Goal: Task Accomplishment & Management: Manage account settings

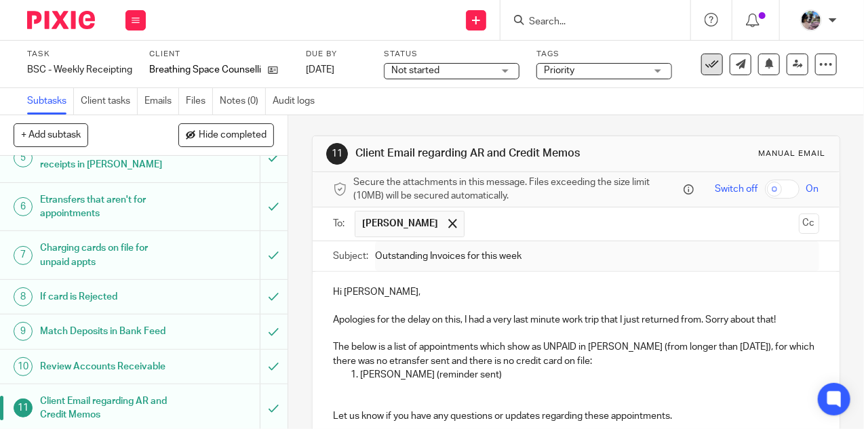
click at [720, 61] on button at bounding box center [712, 65] width 22 height 22
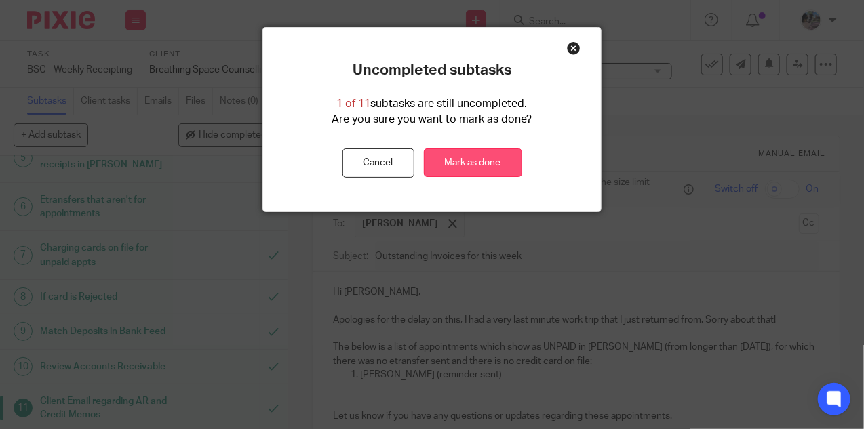
click at [454, 168] on link "Mark as done" at bounding box center [473, 163] width 98 height 29
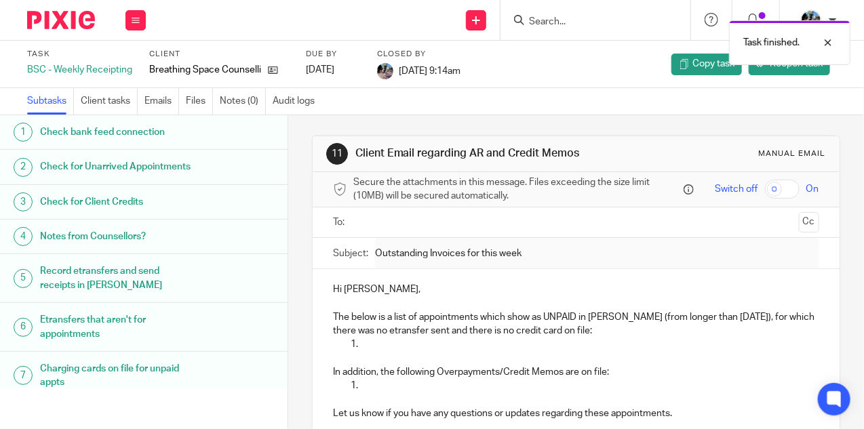
click at [558, 16] on div "Task finished." at bounding box center [641, 40] width 418 height 52
click at [545, 18] on div "Task finished." at bounding box center [641, 40] width 418 height 52
click at [827, 41] on div at bounding box center [818, 43] width 37 height 16
click at [555, 28] on div at bounding box center [596, 20] width 190 height 40
click at [551, 19] on input "Search" at bounding box center [589, 22] width 122 height 12
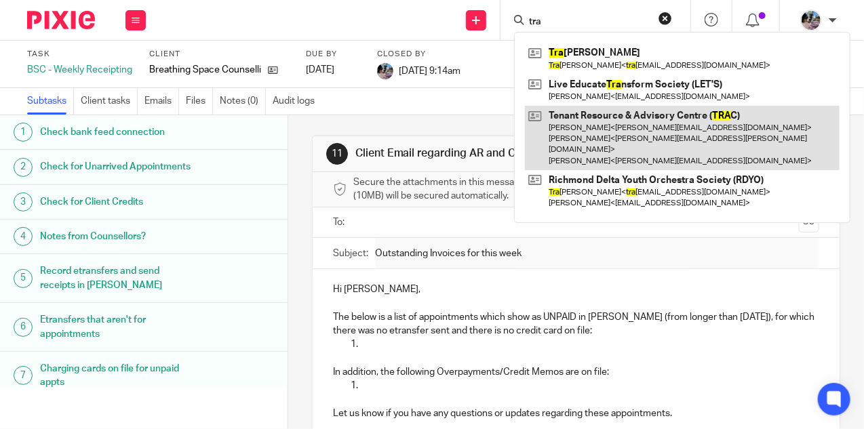
type input "tra"
click at [585, 132] on link at bounding box center [682, 138] width 315 height 64
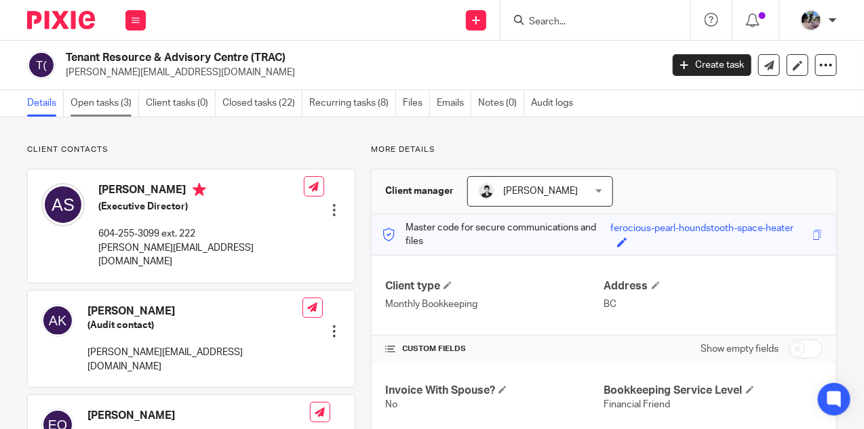
click at [99, 106] on link "Open tasks (3)" at bounding box center [105, 103] width 69 height 26
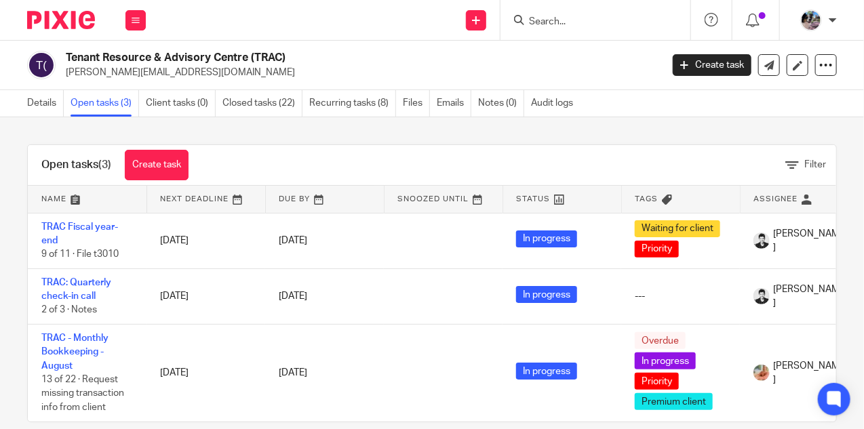
scroll to position [21, 0]
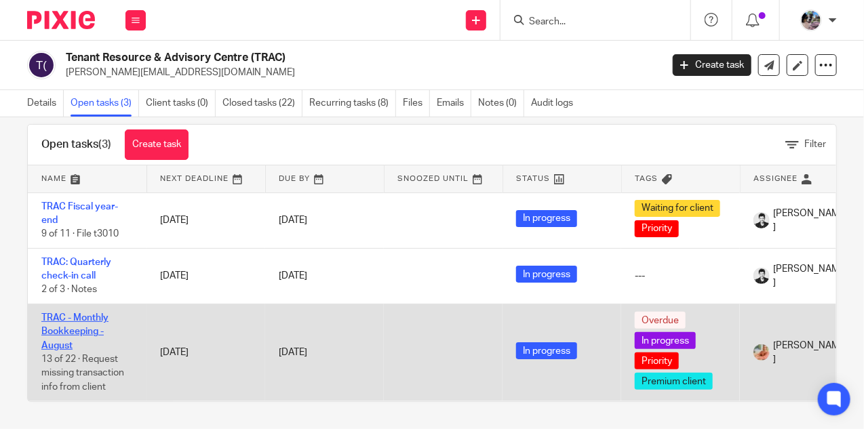
click at [58, 321] on link "TRAC - Monthly Bookkeeping - August" at bounding box center [74, 331] width 67 height 37
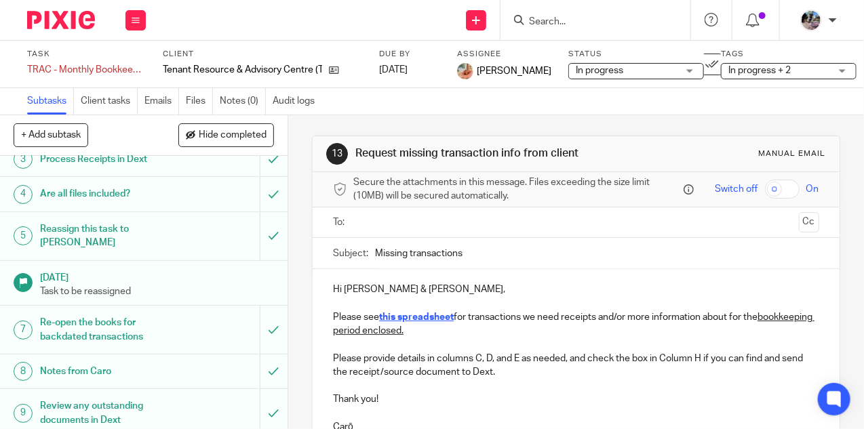
scroll to position [116, 0]
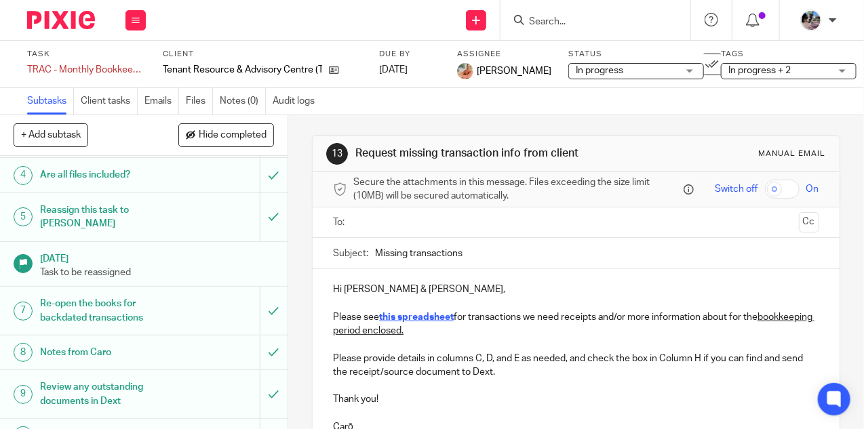
click at [147, 343] on h1 "Notes from Caro" at bounding box center [109, 353] width 138 height 20
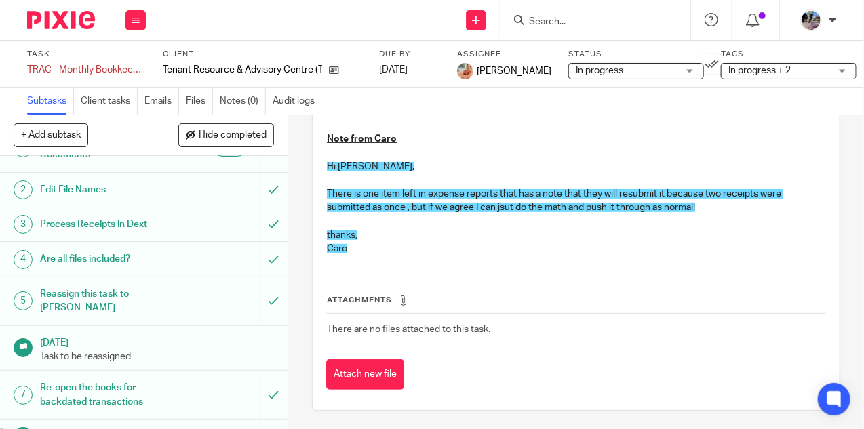
scroll to position [31, 0]
click at [155, 219] on h1 "Process Receipts in Dext" at bounding box center [109, 225] width 138 height 20
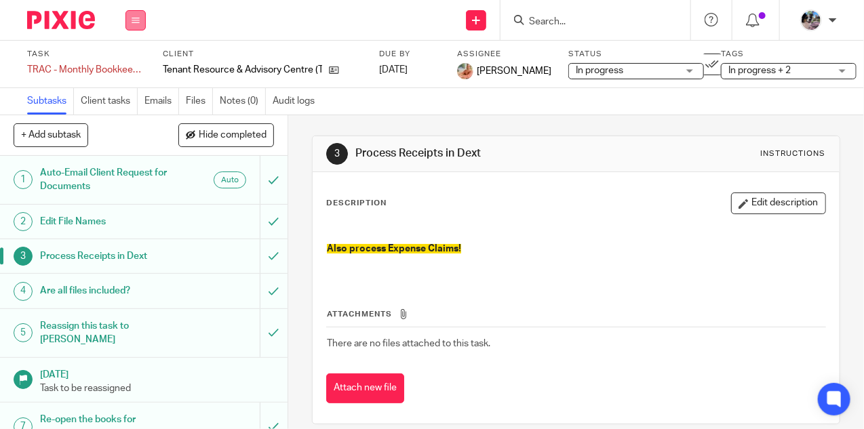
click at [138, 18] on icon at bounding box center [136, 20] width 8 height 8
click at [131, 159] on link "Settings" at bounding box center [135, 162] width 36 height 9
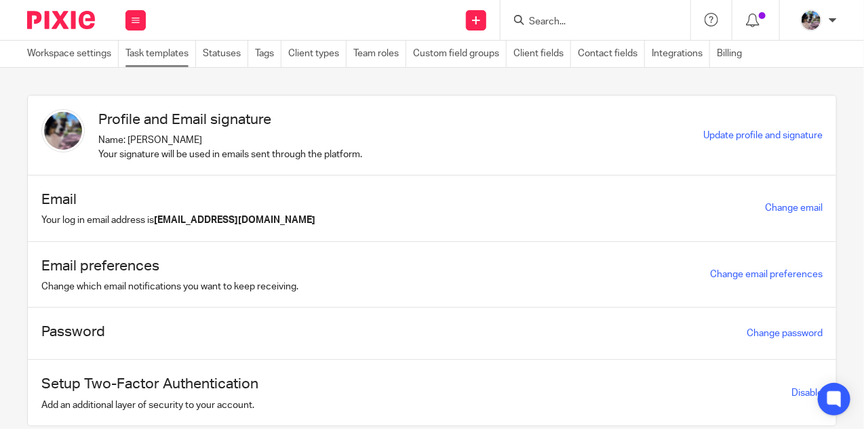
click at [149, 54] on link "Task templates" at bounding box center [160, 54] width 71 height 26
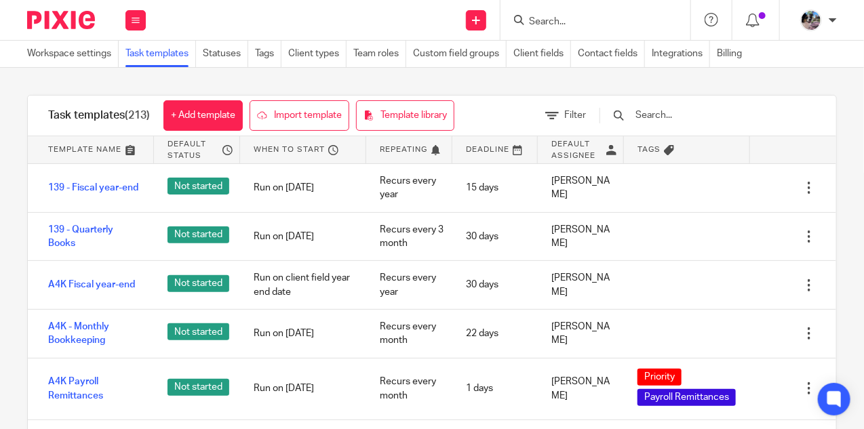
scroll to position [2035, 0]
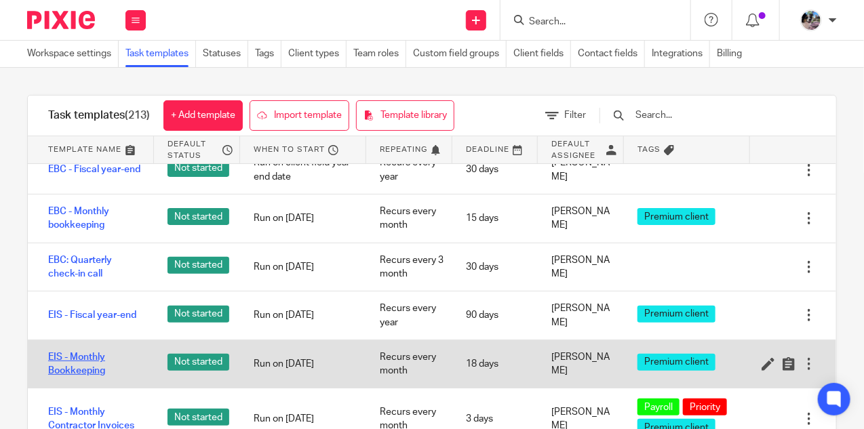
click at [81, 351] on link "EIS - Monthly Bookkeeping" at bounding box center [94, 365] width 92 height 28
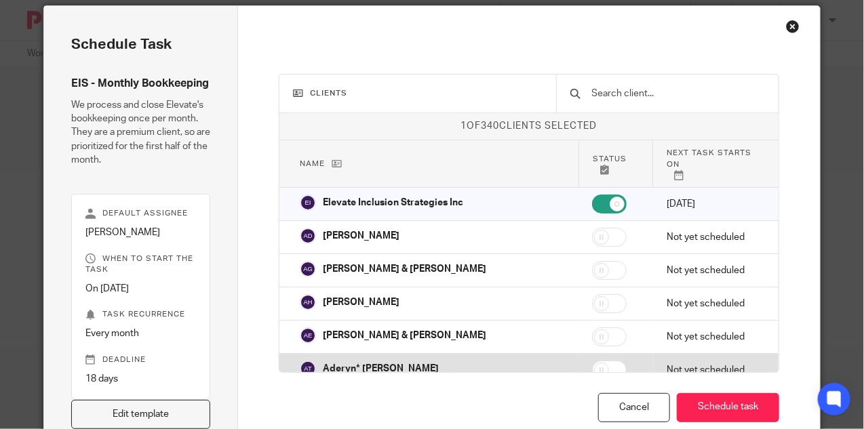
scroll to position [81, 0]
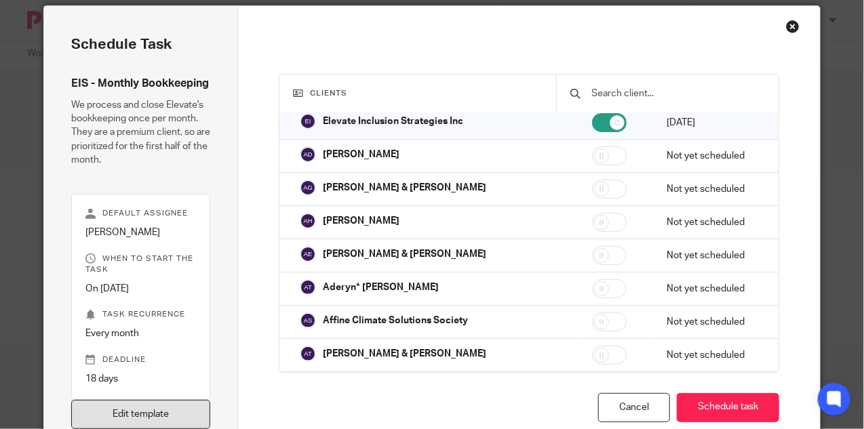
click at [168, 408] on link "Edit template" at bounding box center [140, 414] width 139 height 29
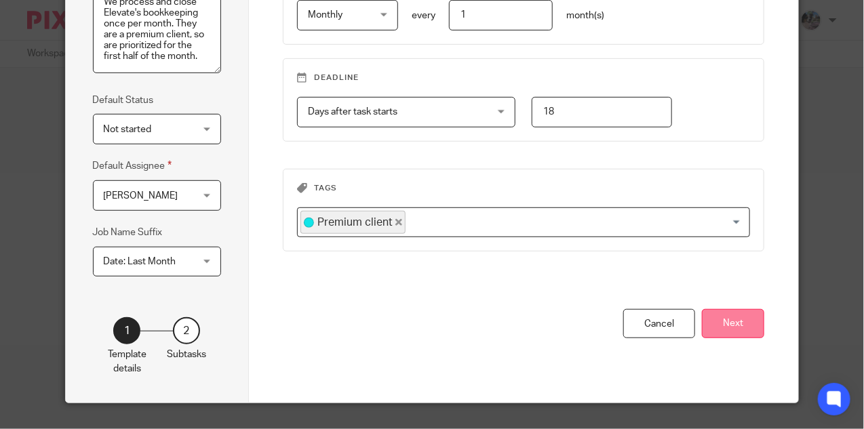
click at [741, 312] on button "Next" at bounding box center [733, 323] width 62 height 29
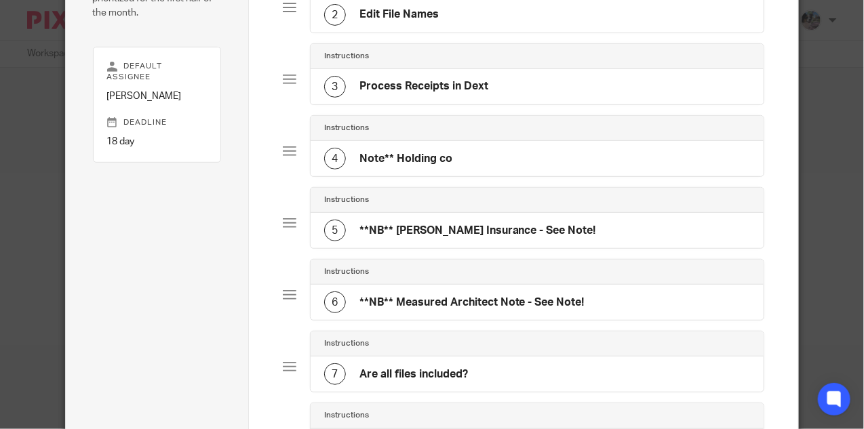
scroll to position [189, 0]
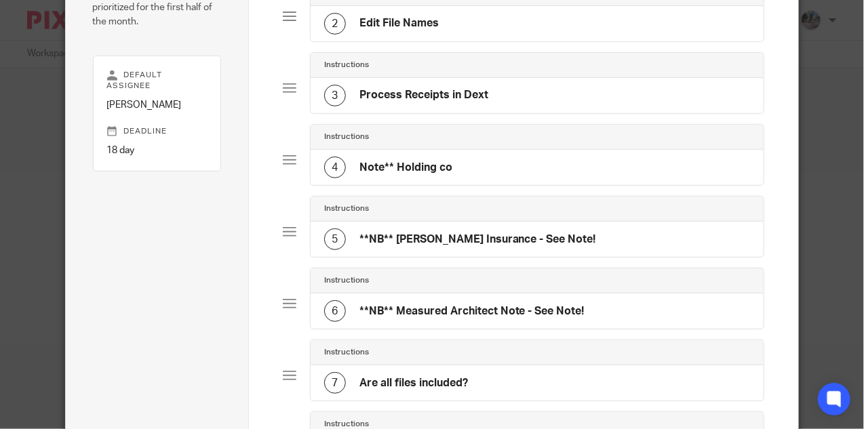
click at [427, 89] on h4 "Process Receipts in Dext" at bounding box center [423, 95] width 129 height 14
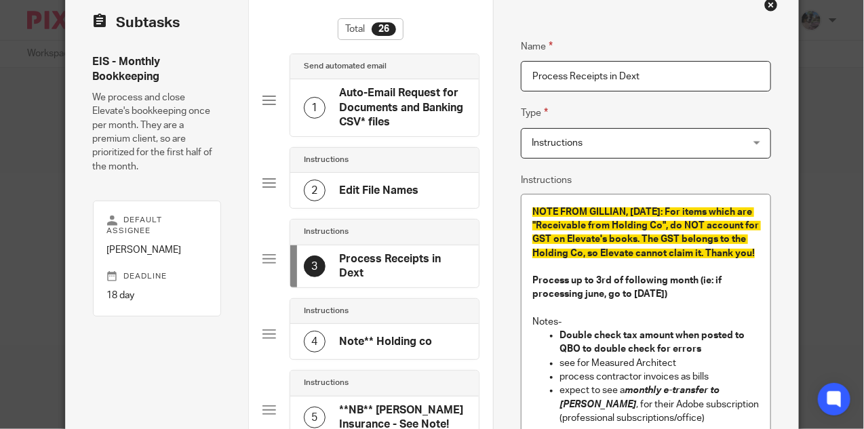
scroll to position [44, 0]
click at [760, 252] on p "NOTE FROM GILLIAN, Sept 2025: For items which are "Receivable from Holding Co",…" at bounding box center [645, 232] width 227 height 55
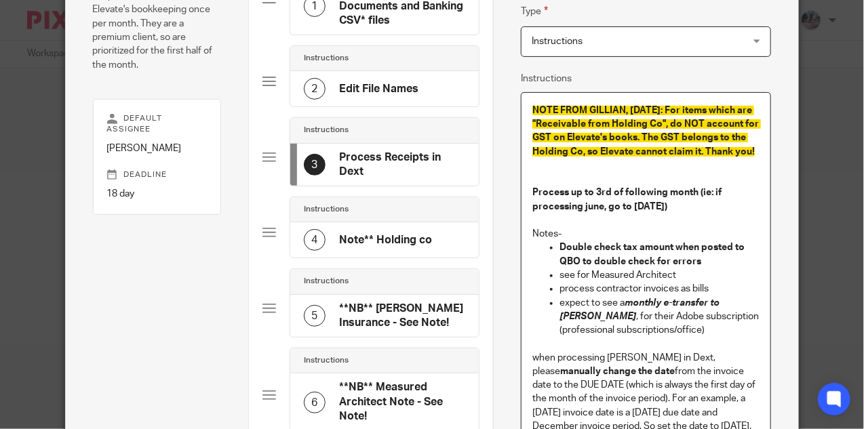
scroll to position [147, 0]
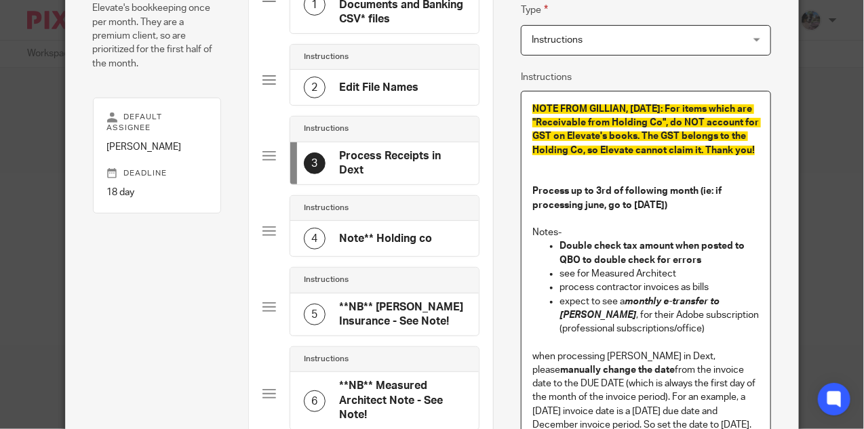
click at [601, 235] on p "Notes-" at bounding box center [645, 233] width 227 height 14
click at [710, 256] on p "Double check tax amount when posted to QBO to double check for errors" at bounding box center [660, 253] width 200 height 28
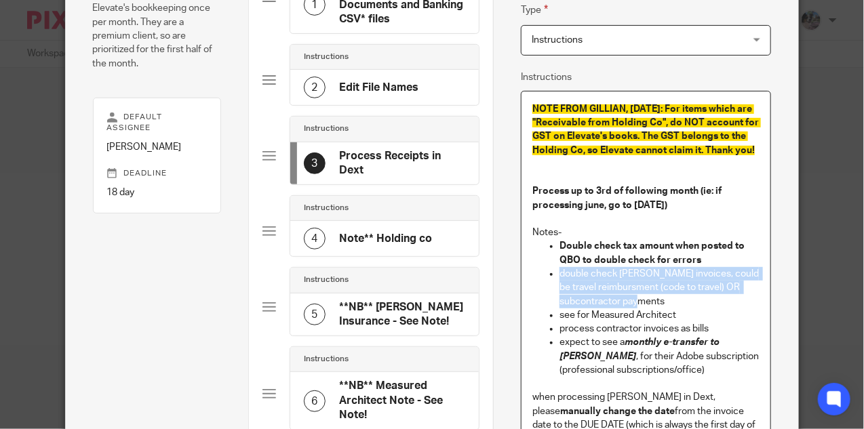
drag, startPoint x: 674, startPoint y: 301, endPoint x: 555, endPoint y: 275, distance: 121.5
click at [555, 275] on ul "Double check tax amount when posted to QBO to double check for errors double ch…" at bounding box center [645, 308] width 227 height 138
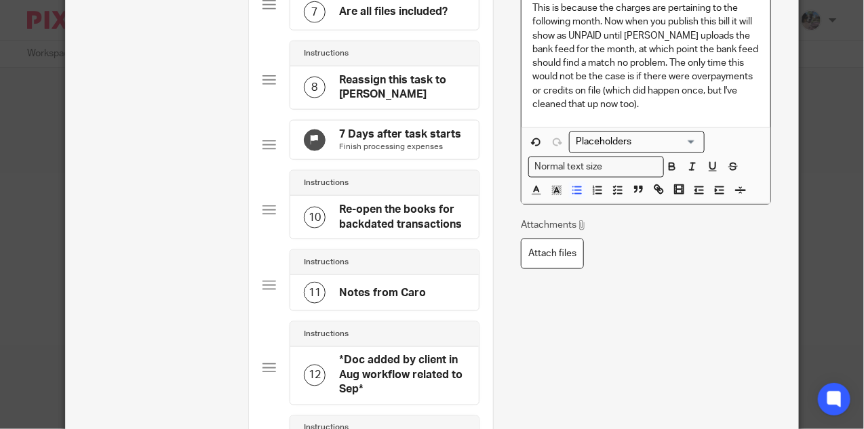
scroll to position [584, 0]
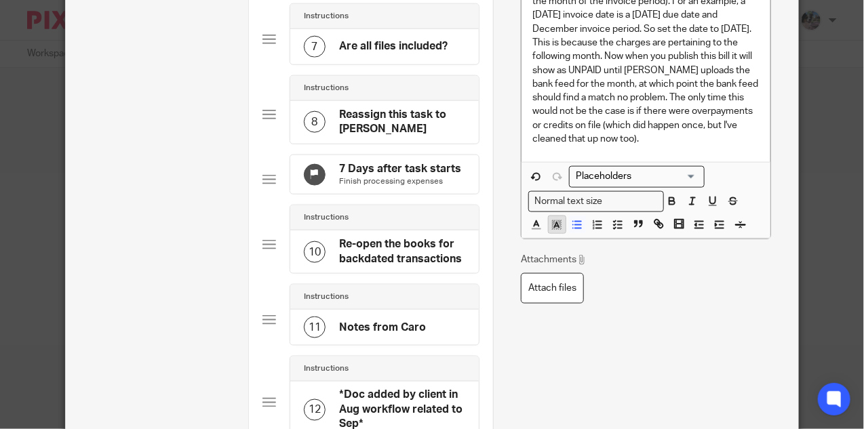
click at [555, 222] on polyline "button" at bounding box center [557, 224] width 5 height 5
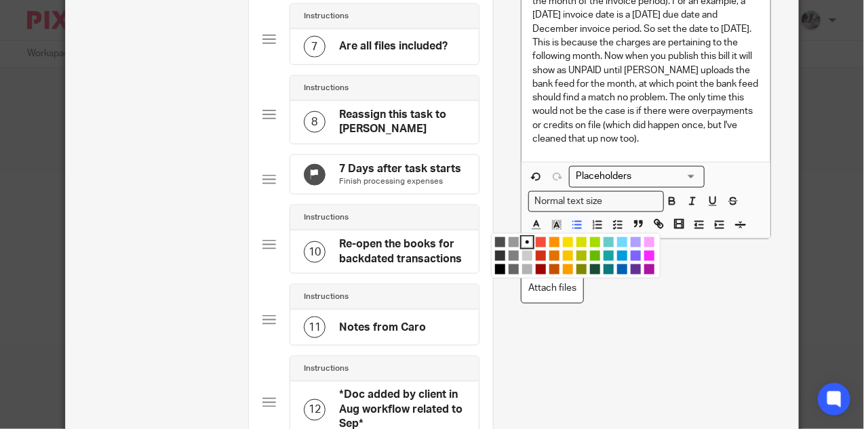
click at [581, 238] on li "color:#DBDF00" at bounding box center [582, 242] width 10 height 10
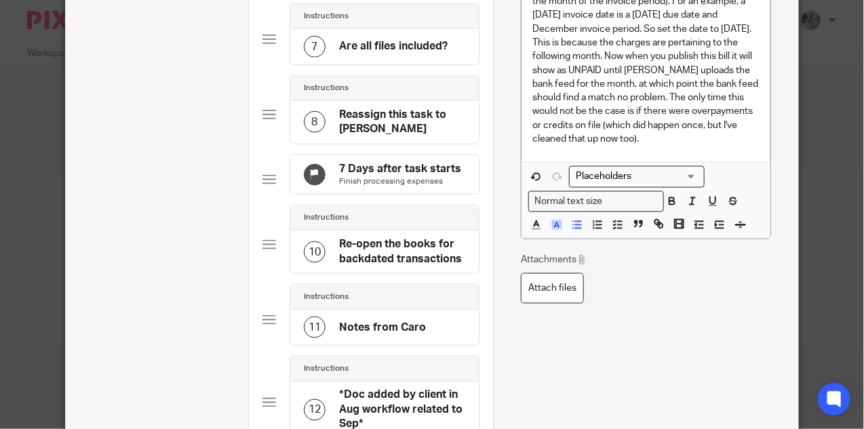
click at [610, 283] on div "Attachments Attach files" at bounding box center [646, 278] width 250 height 51
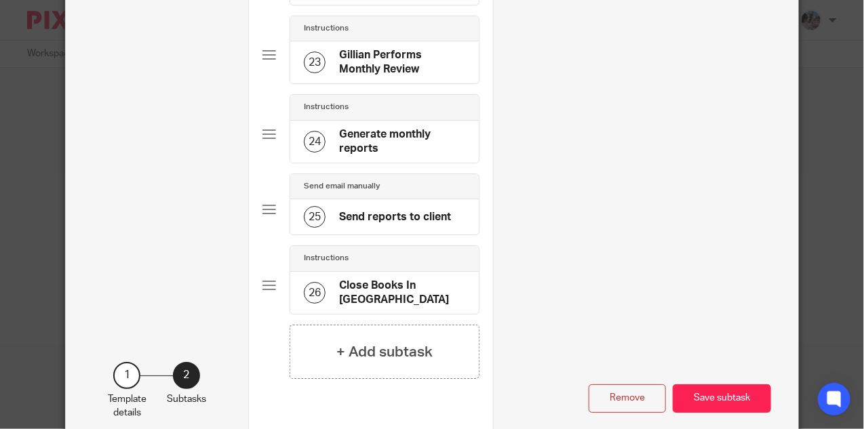
click at [716, 385] on button "Save subtask" at bounding box center [722, 399] width 98 height 29
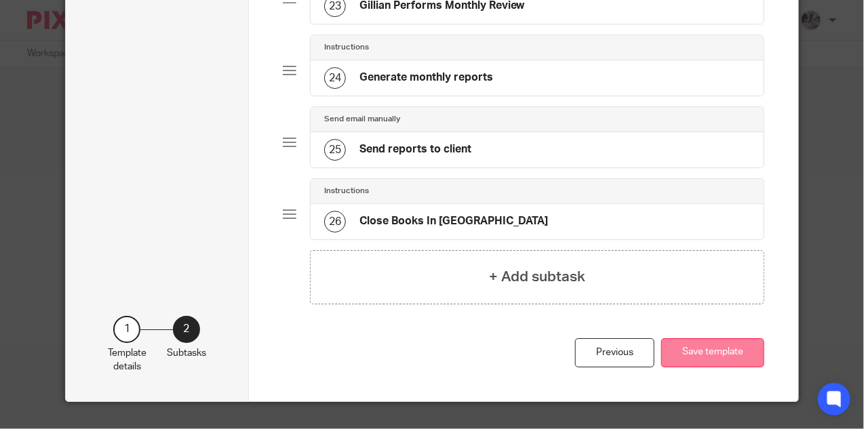
click at [706, 361] on button "Save template" at bounding box center [712, 352] width 103 height 29
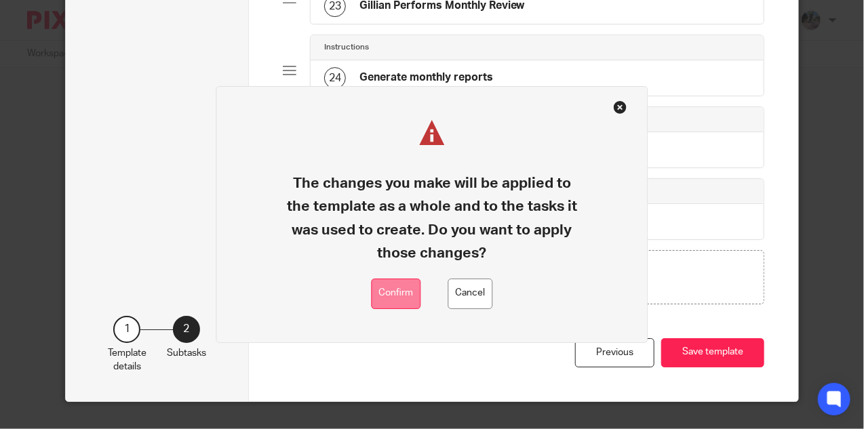
click at [406, 300] on button "Confirm" at bounding box center [397, 294] width 50 height 31
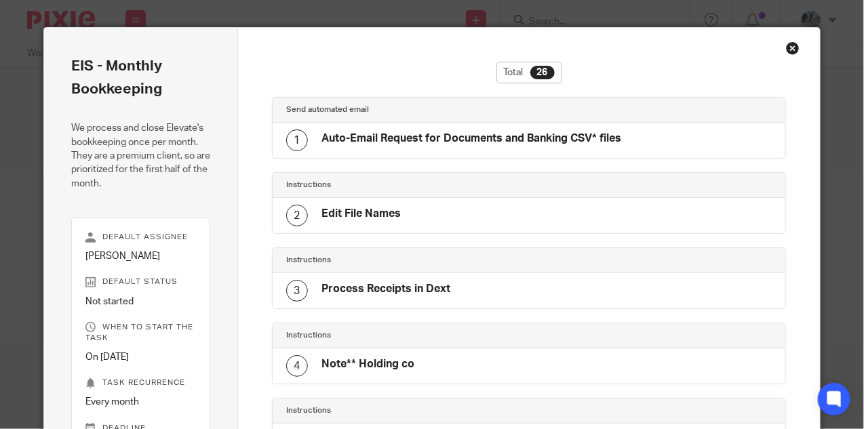
click at [790, 47] on div "Close this dialog window" at bounding box center [793, 48] width 14 height 14
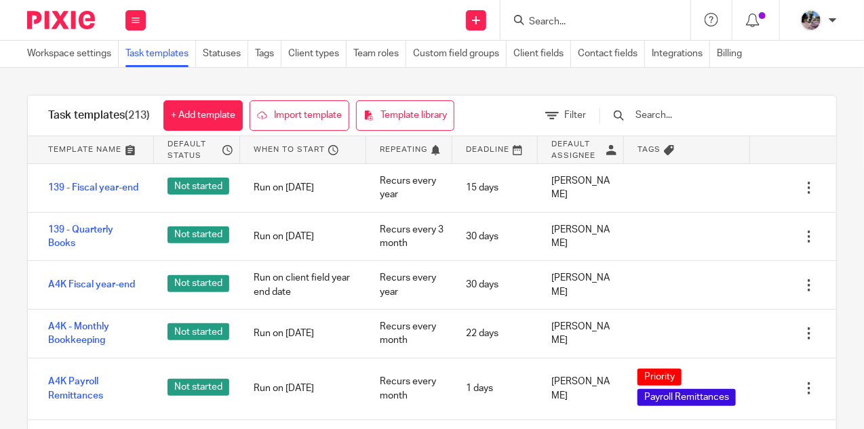
click at [536, 22] on input "Search" at bounding box center [589, 22] width 122 height 12
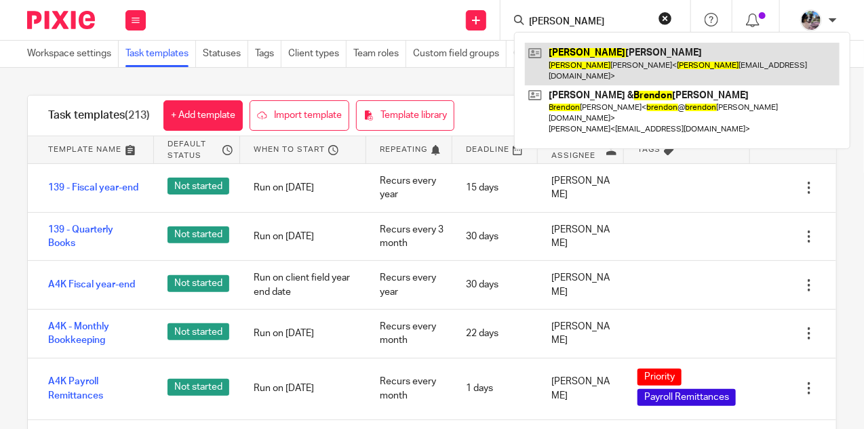
type input "[PERSON_NAME]"
click at [581, 56] on link at bounding box center [682, 64] width 315 height 42
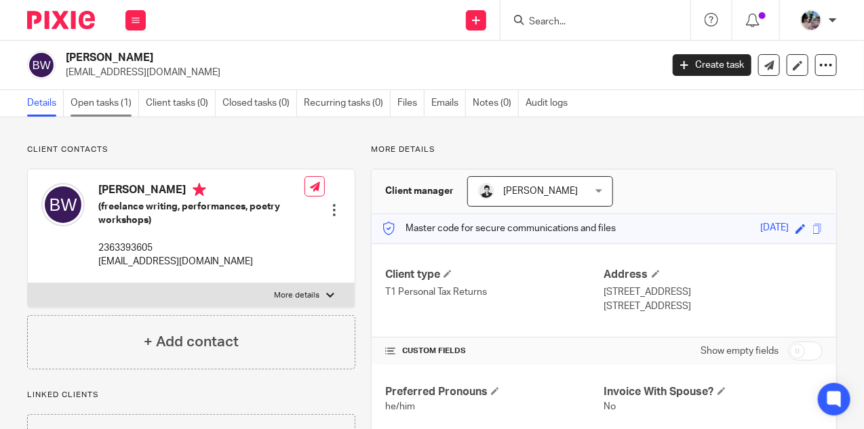
click at [92, 104] on link "Open tasks (1)" at bounding box center [105, 103] width 69 height 26
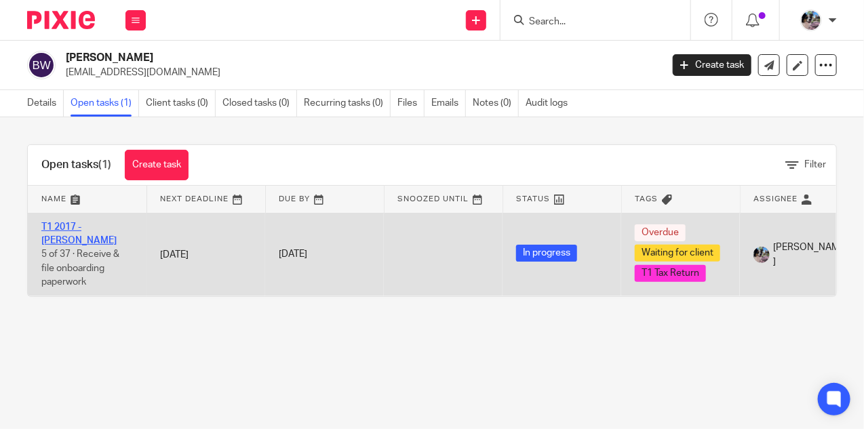
click at [62, 229] on link "T1 2017 - [PERSON_NAME]" at bounding box center [78, 233] width 75 height 23
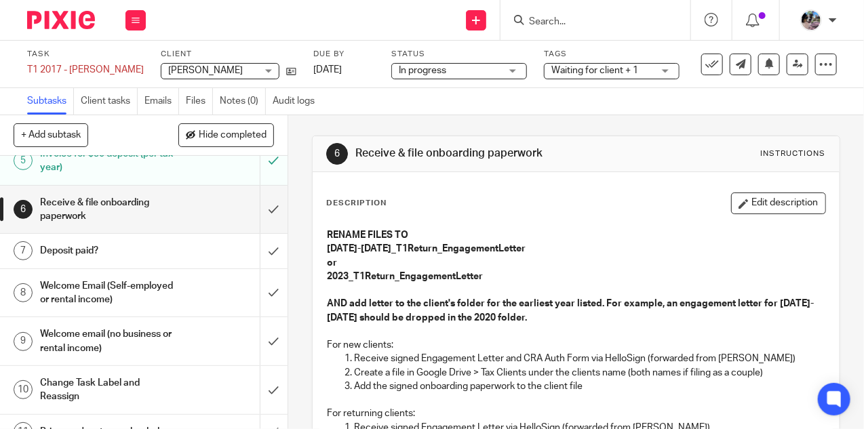
scroll to position [191, 0]
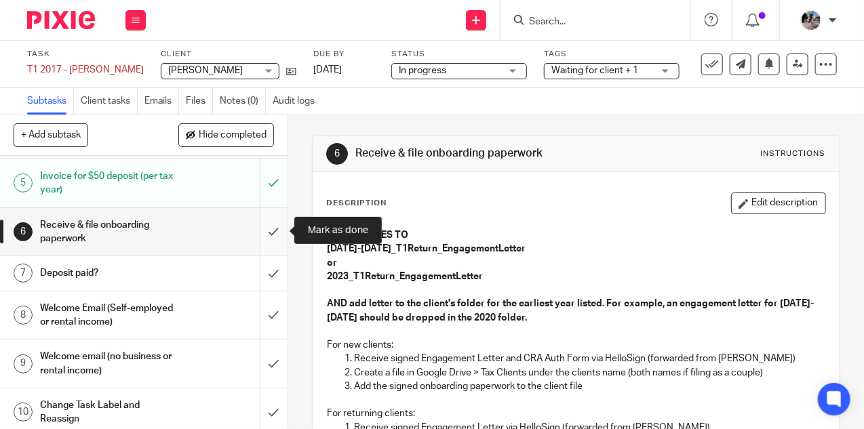
click at [275, 231] on input "submit" at bounding box center [144, 232] width 288 height 48
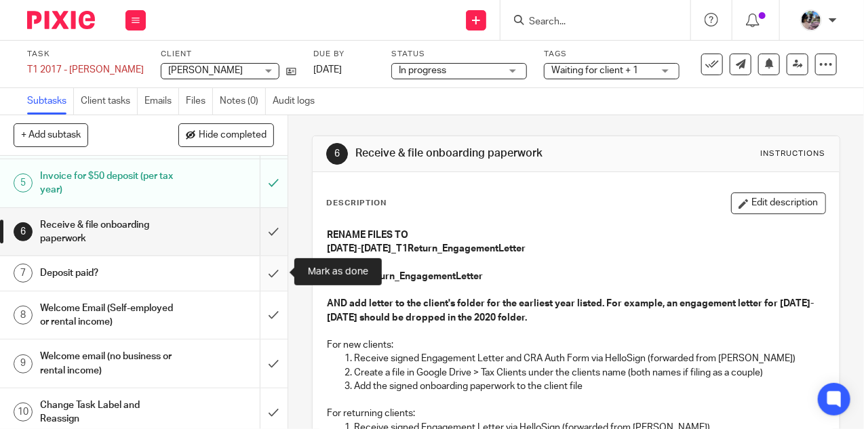
click at [275, 274] on input "submit" at bounding box center [144, 273] width 288 height 34
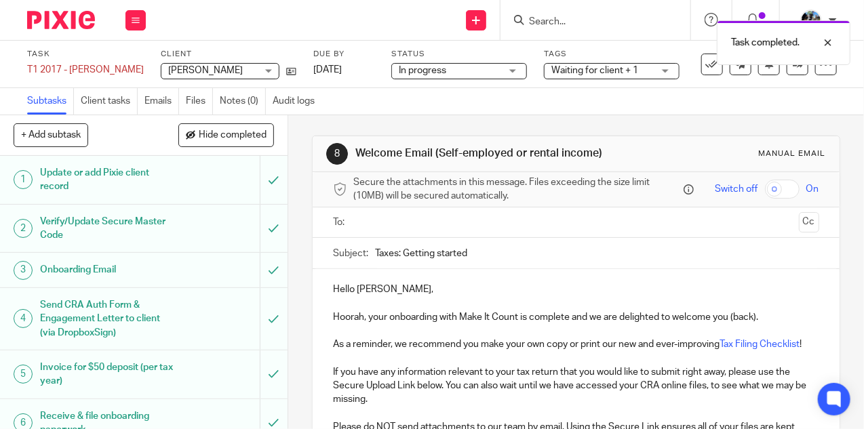
click at [396, 215] on input "text" at bounding box center [575, 223] width 435 height 16
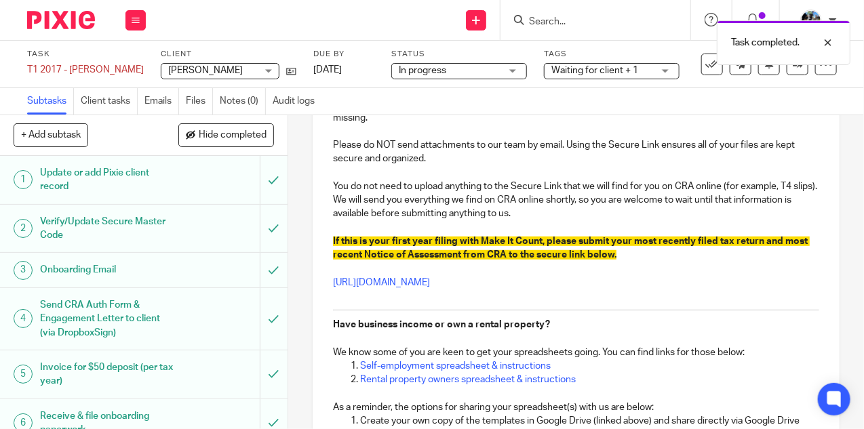
scroll to position [671, 0]
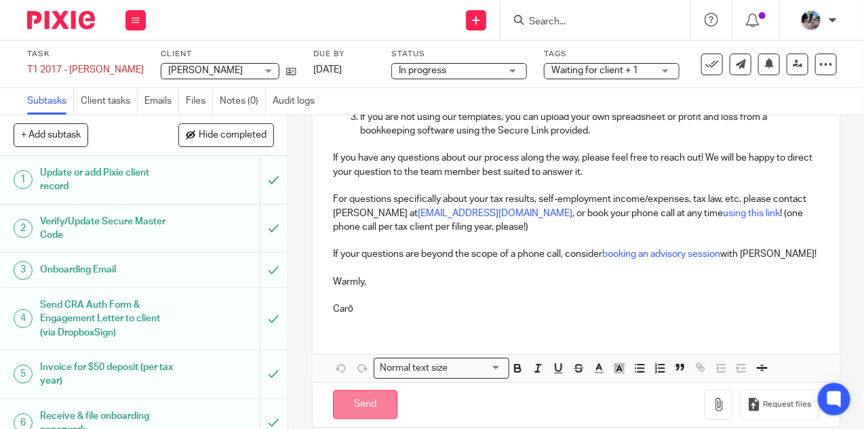
click at [345, 391] on input "Send" at bounding box center [365, 405] width 64 height 29
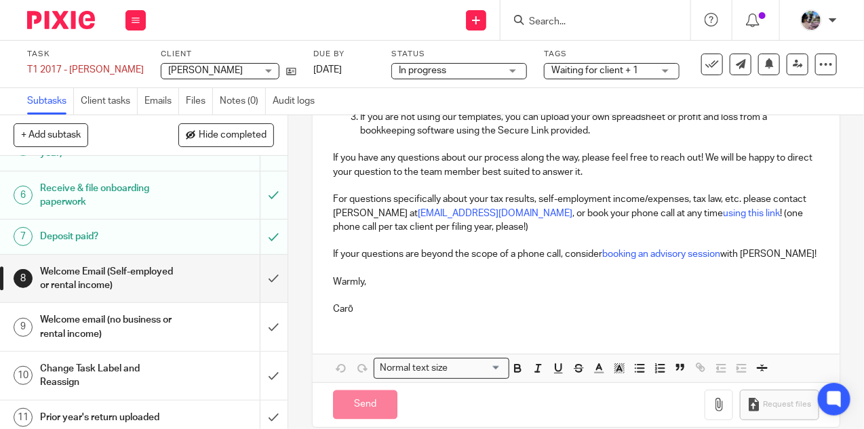
scroll to position [227, 0]
type input "Sent"
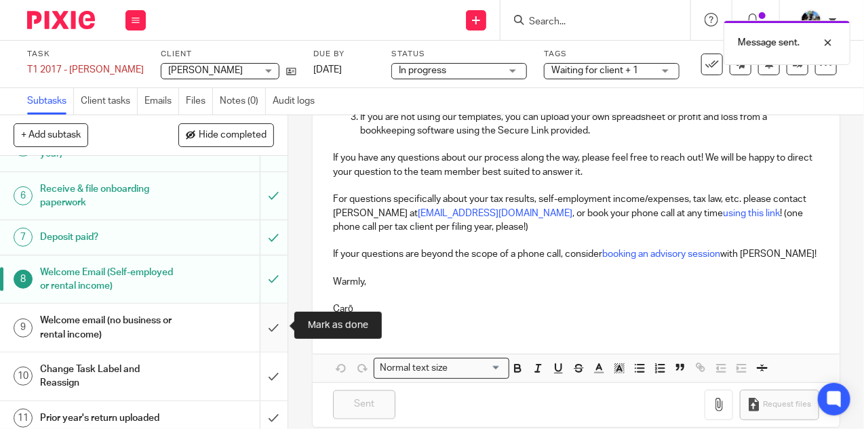
click at [271, 328] on input "submit" at bounding box center [144, 328] width 288 height 48
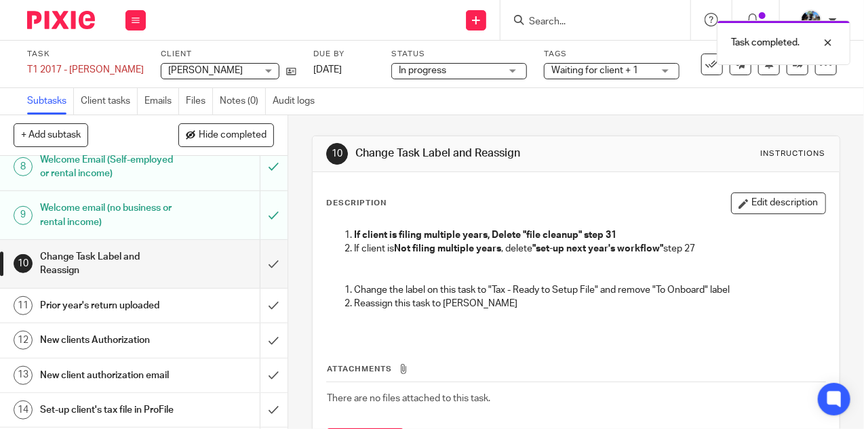
scroll to position [344, 0]
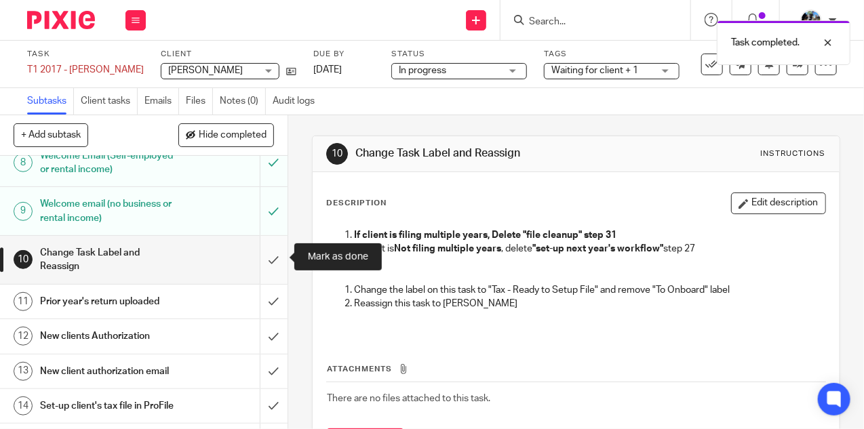
click at [266, 258] on input "submit" at bounding box center [144, 260] width 288 height 48
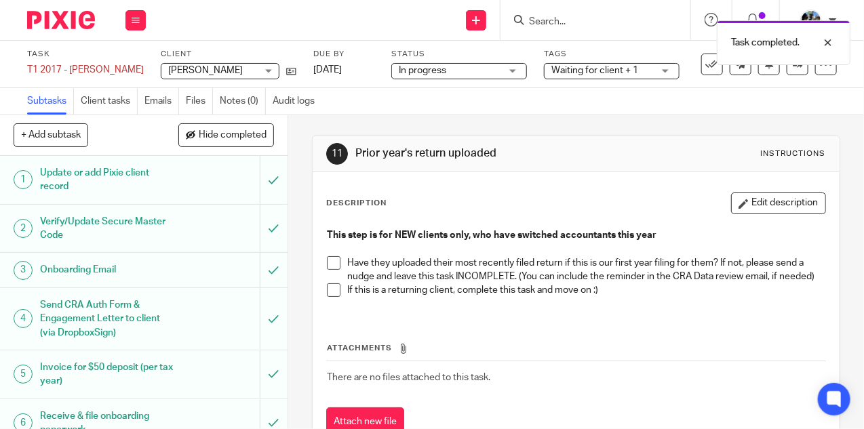
click at [610, 68] on span "Waiting for client + 1" at bounding box center [594, 70] width 87 height 9
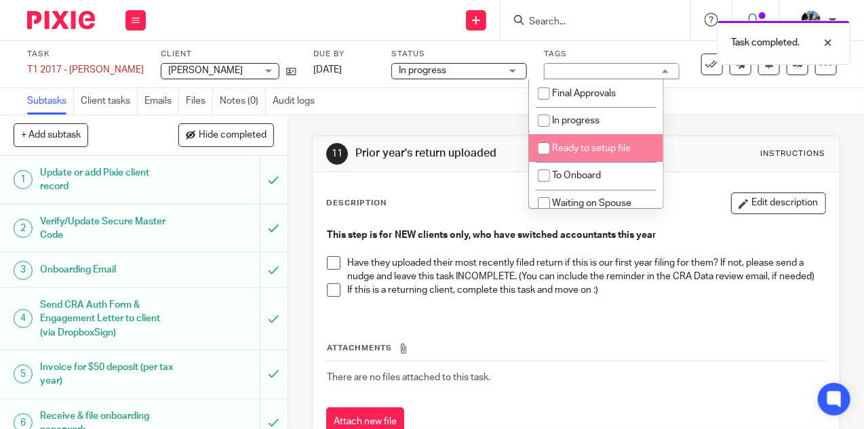
click at [554, 153] on input "checkbox" at bounding box center [544, 149] width 26 height 26
checkbox input "true"
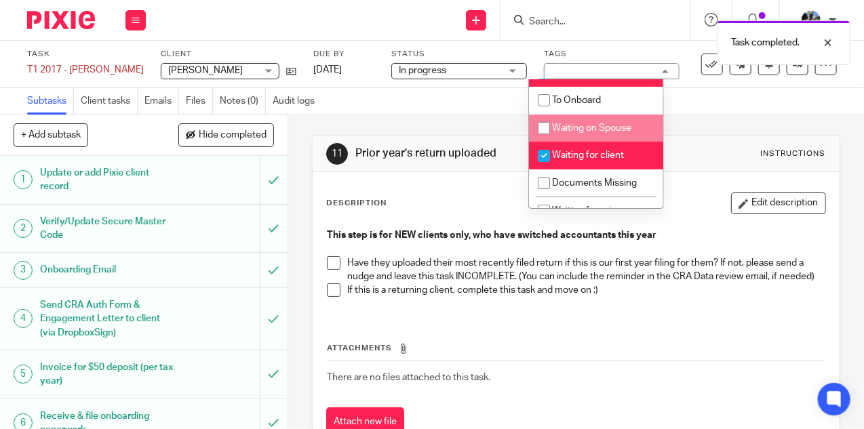
scroll to position [84, 0]
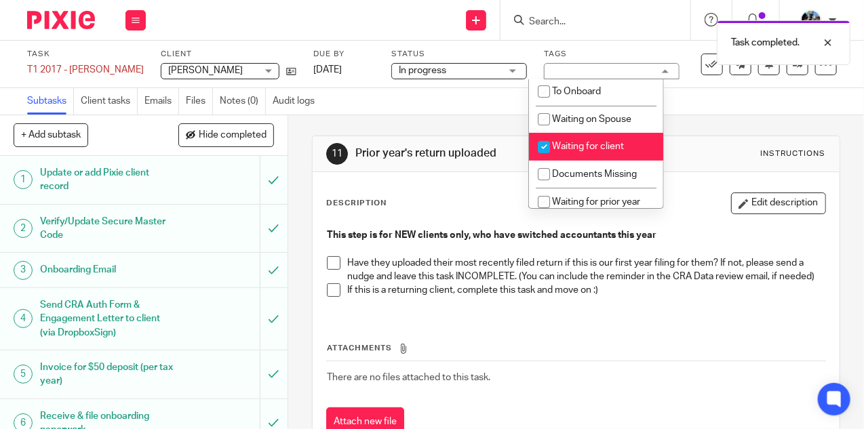
click at [554, 155] on input "checkbox" at bounding box center [544, 147] width 26 height 26
checkbox input "false"
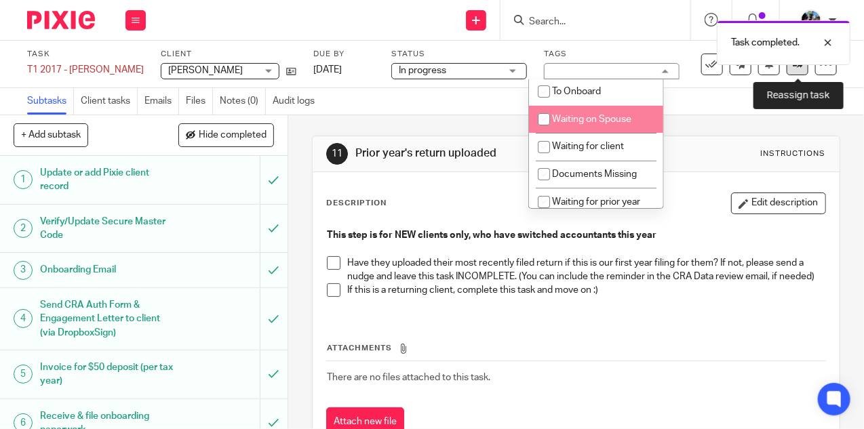
click at [791, 69] on link at bounding box center [798, 65] width 22 height 22
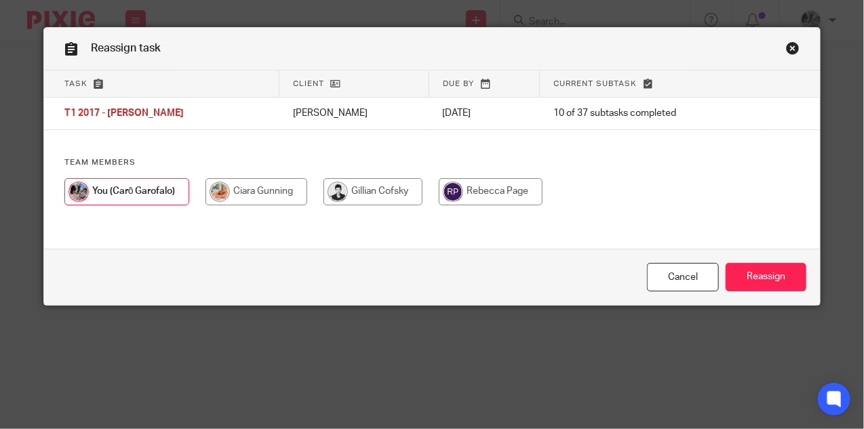
click at [486, 187] on input "radio" at bounding box center [491, 191] width 104 height 27
radio input "true"
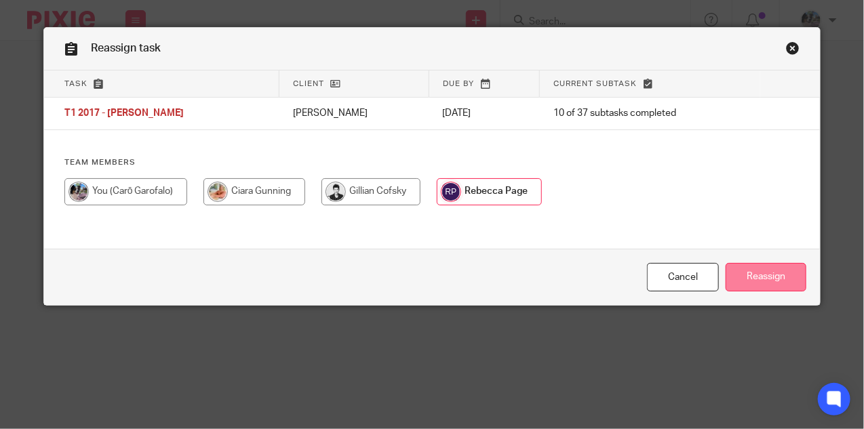
click at [751, 278] on input "Reassign" at bounding box center [766, 277] width 81 height 29
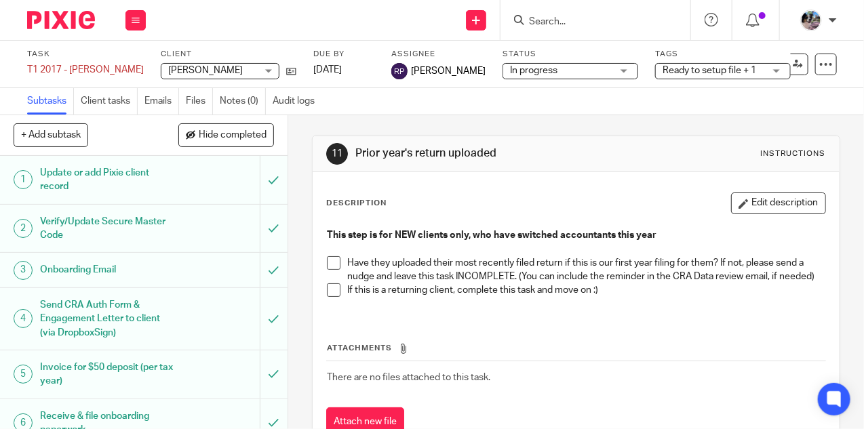
click at [742, 58] on label "Tags" at bounding box center [723, 54] width 136 height 11
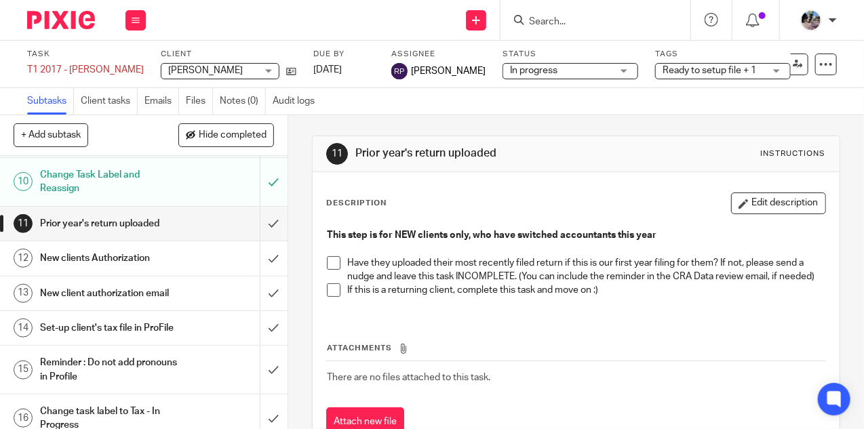
scroll to position [421, 0]
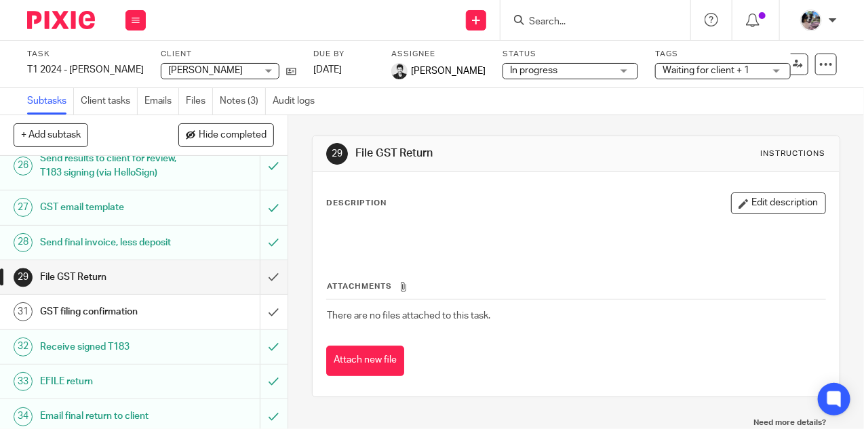
scroll to position [1131, 0]
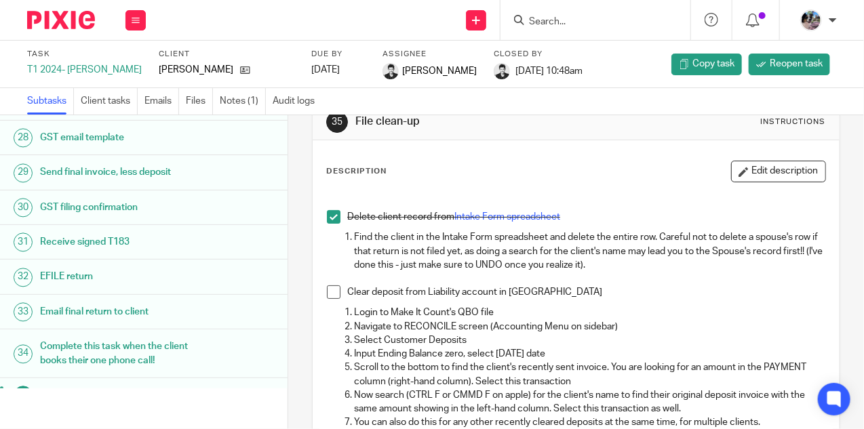
scroll to position [34, 0]
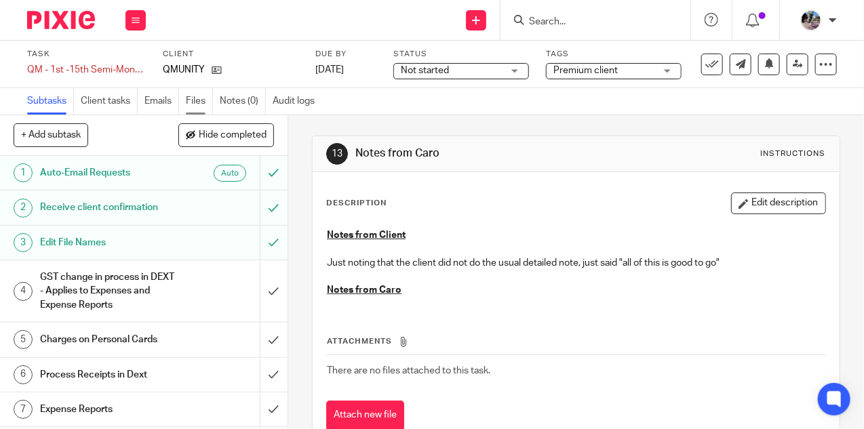
click at [191, 100] on link "Files" at bounding box center [199, 101] width 27 height 26
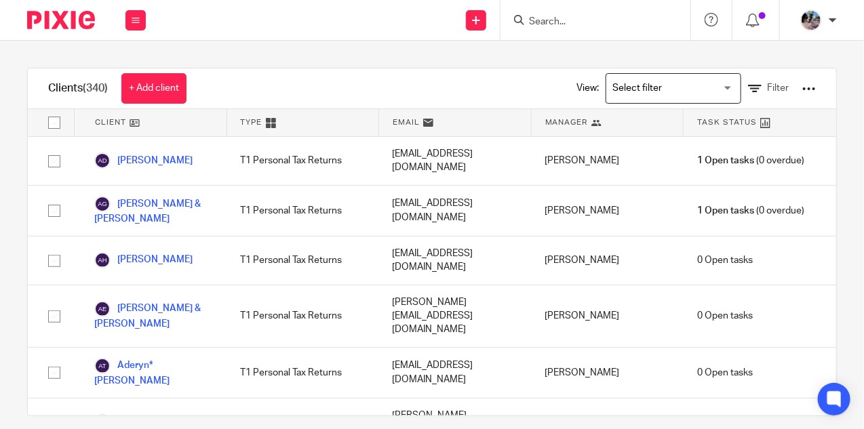
click at [558, 20] on input "Search" at bounding box center [589, 22] width 122 height 12
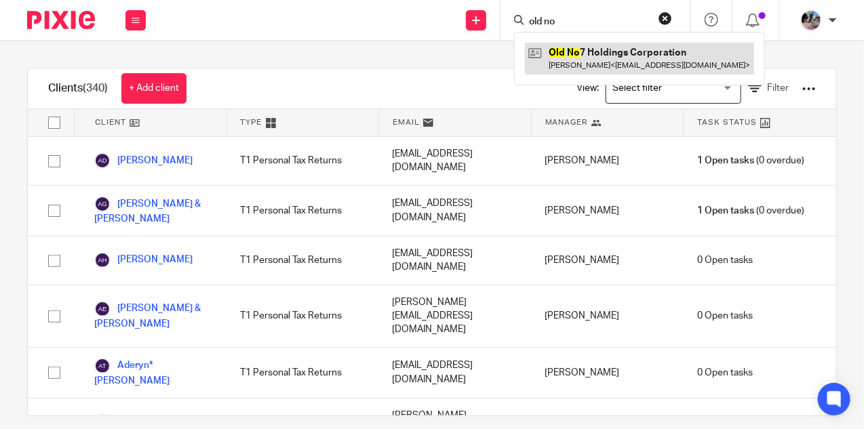
type input "old no"
click at [568, 56] on link at bounding box center [639, 58] width 229 height 31
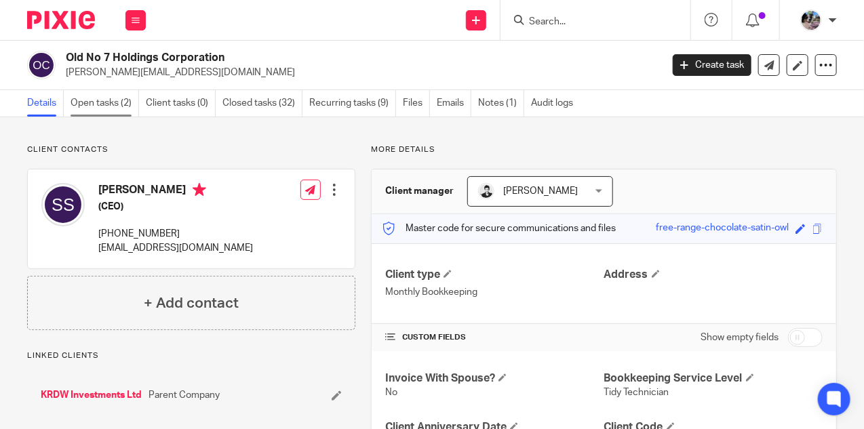
click at [98, 109] on link "Open tasks (2)" at bounding box center [105, 103] width 69 height 26
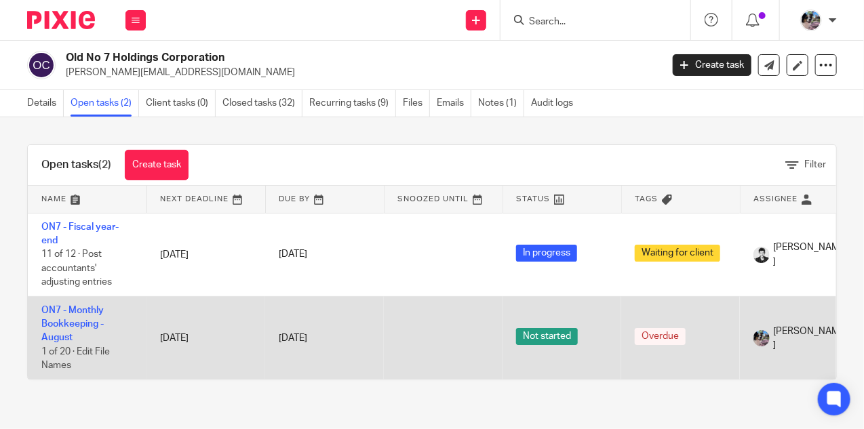
click at [81, 318] on td "ON7 - Monthly Bookkeeping - August 1 of 20 · Edit File Names" at bounding box center [87, 337] width 119 height 83
click at [74, 309] on link "ON7 - Monthly Bookkeeping - August" at bounding box center [72, 324] width 62 height 37
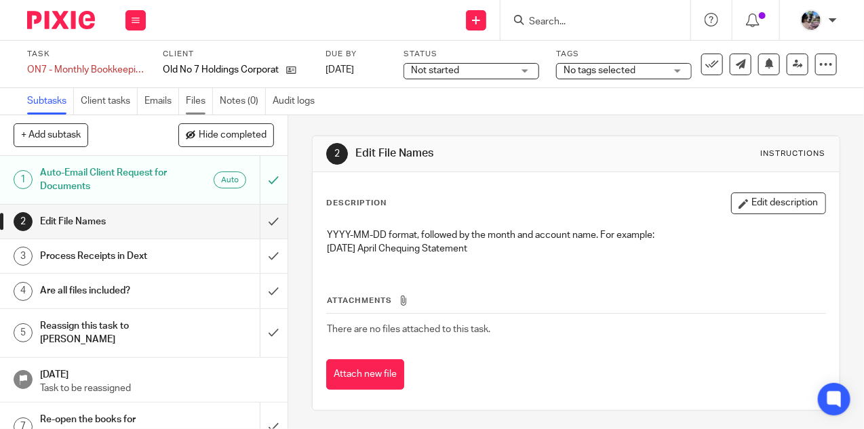
click at [193, 106] on link "Files" at bounding box center [199, 101] width 27 height 26
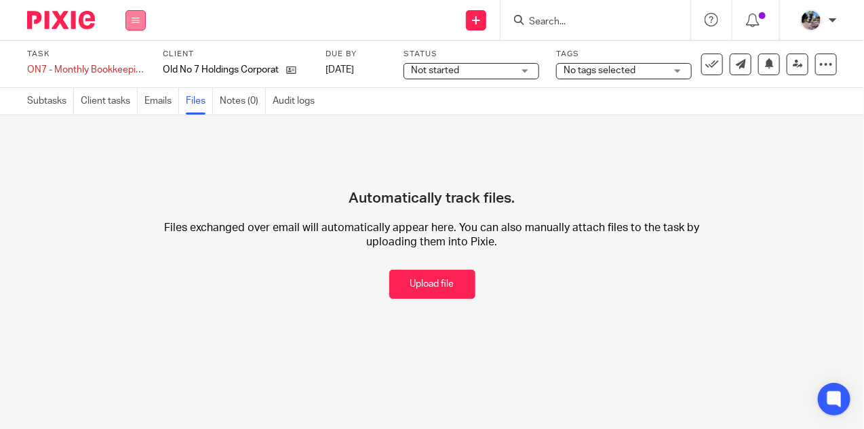
click at [133, 20] on icon at bounding box center [136, 20] width 8 height 8
click at [127, 161] on link "Settings" at bounding box center [135, 162] width 36 height 9
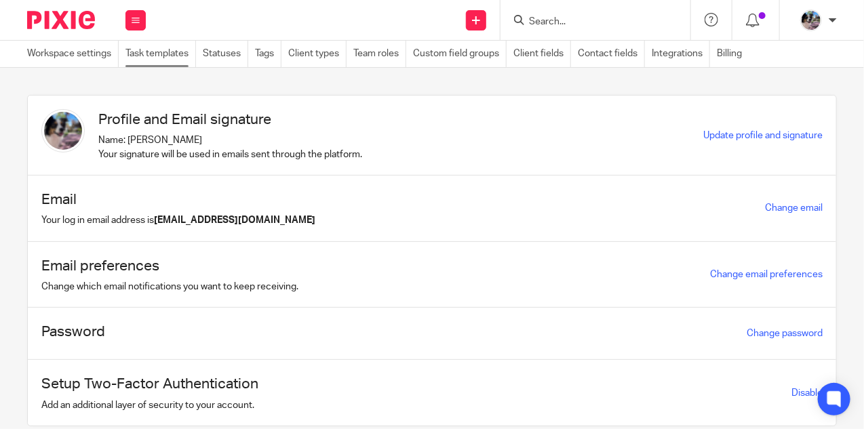
click at [166, 56] on link "Task templates" at bounding box center [160, 54] width 71 height 26
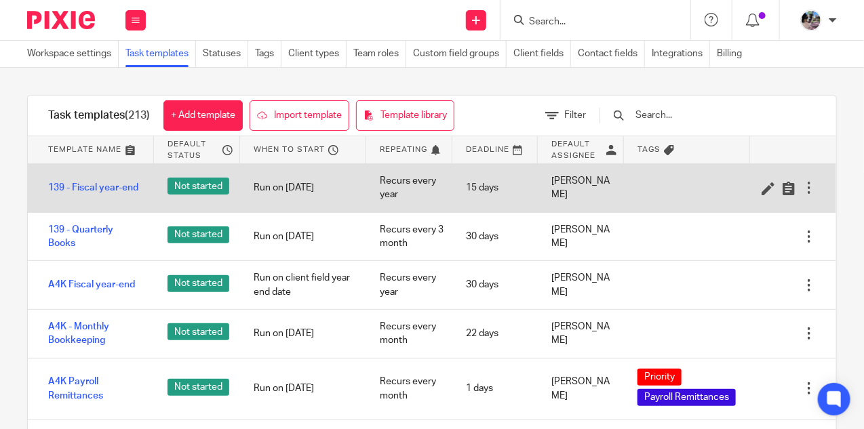
scroll to position [1794, 0]
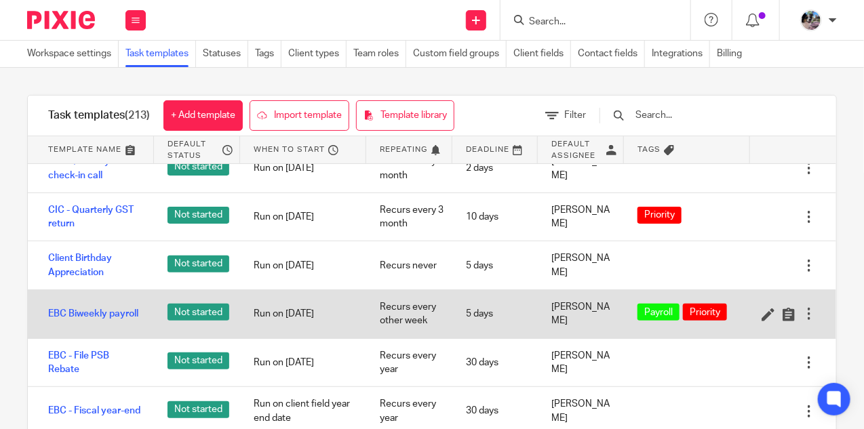
click at [651, 306] on span "Payroll" at bounding box center [658, 313] width 28 height 14
click at [246, 306] on div "Run on [DATE]" at bounding box center [303, 314] width 126 height 34
click at [765, 308] on icon at bounding box center [769, 315] width 14 height 14
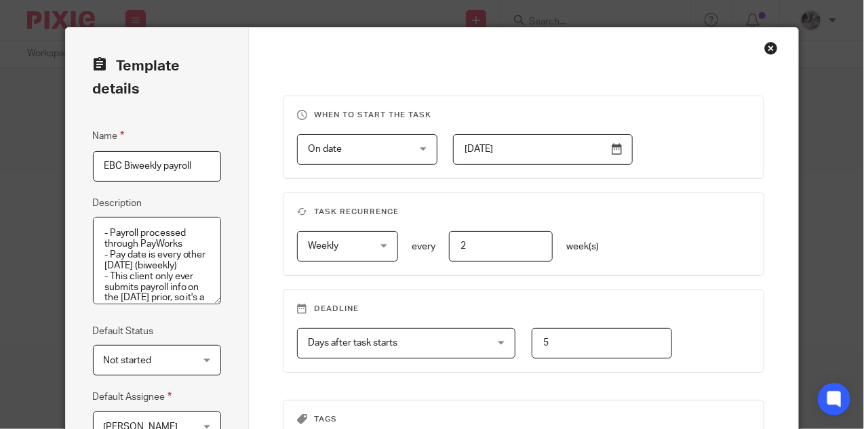
click at [774, 47] on div "Close this dialog window" at bounding box center [771, 48] width 14 height 14
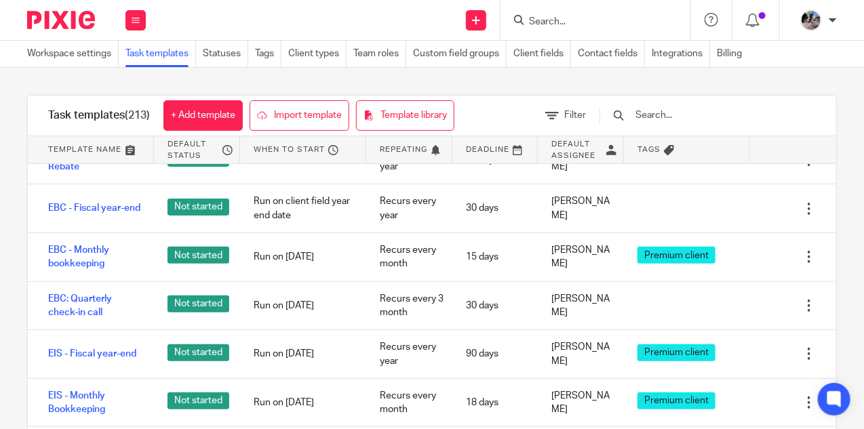
scroll to position [1998, 0]
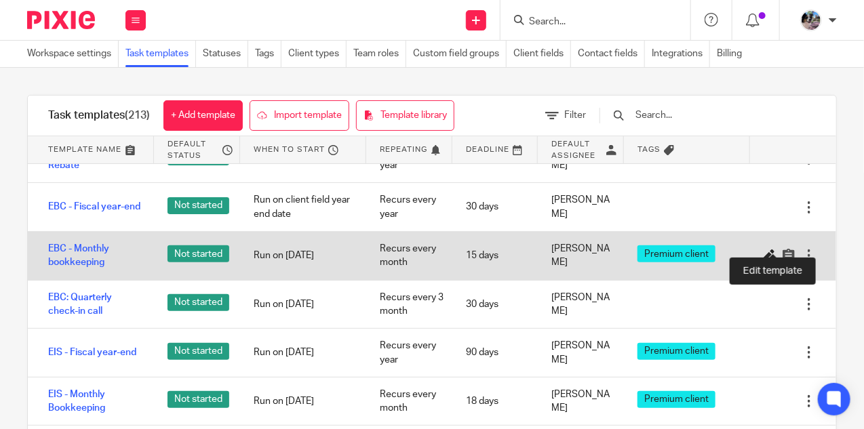
click at [764, 249] on icon at bounding box center [769, 256] width 14 height 14
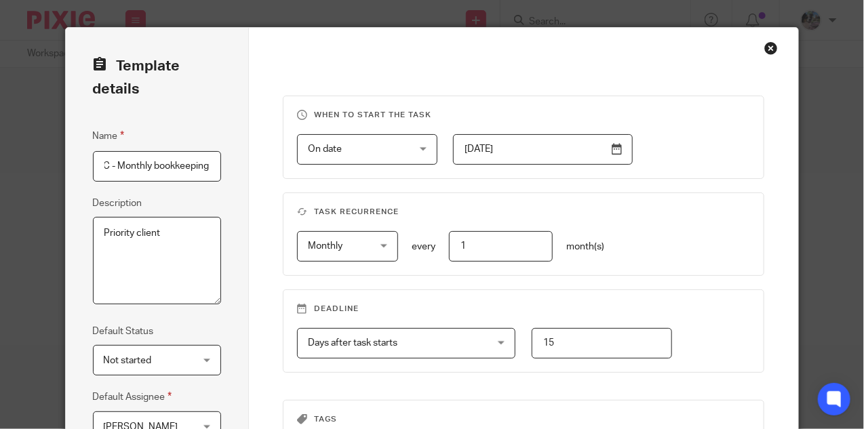
scroll to position [231, 0]
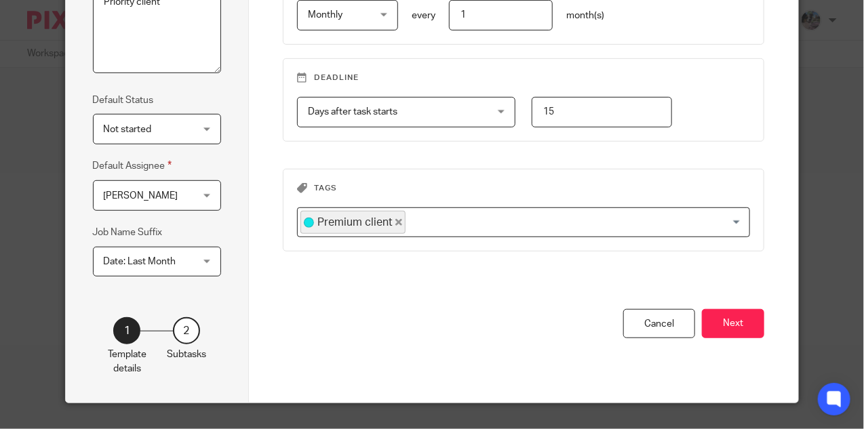
click at [395, 219] on icon "Deselect Premium client" at bounding box center [398, 222] width 7 height 7
click at [735, 330] on button "Next" at bounding box center [733, 323] width 62 height 29
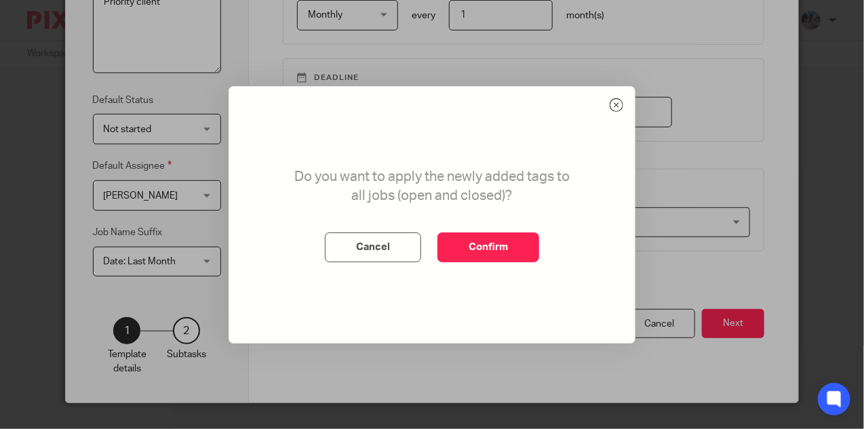
click at [621, 107] on icon at bounding box center [617, 105] width 14 height 14
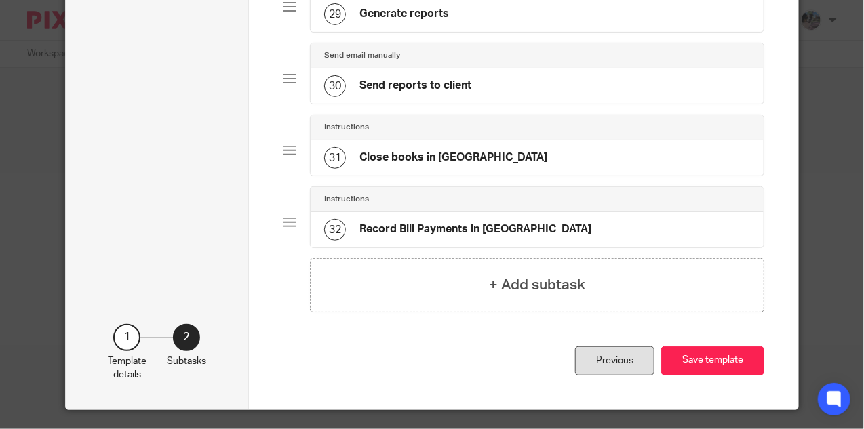
click at [630, 350] on div "Previous" at bounding box center [614, 361] width 79 height 29
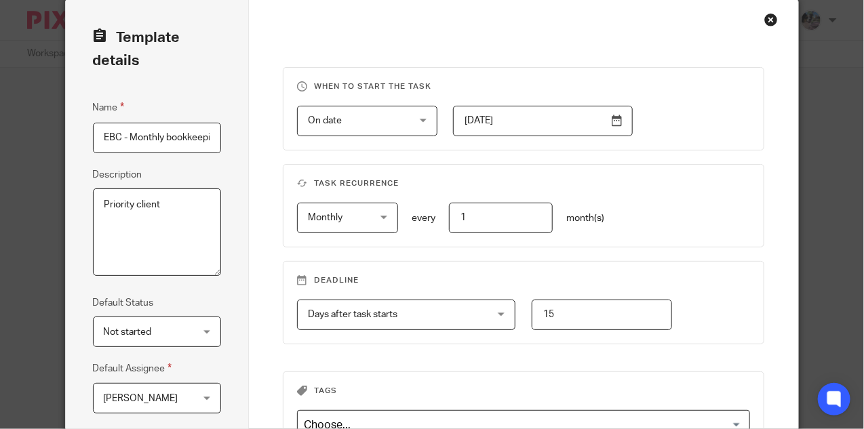
scroll to position [39, 0]
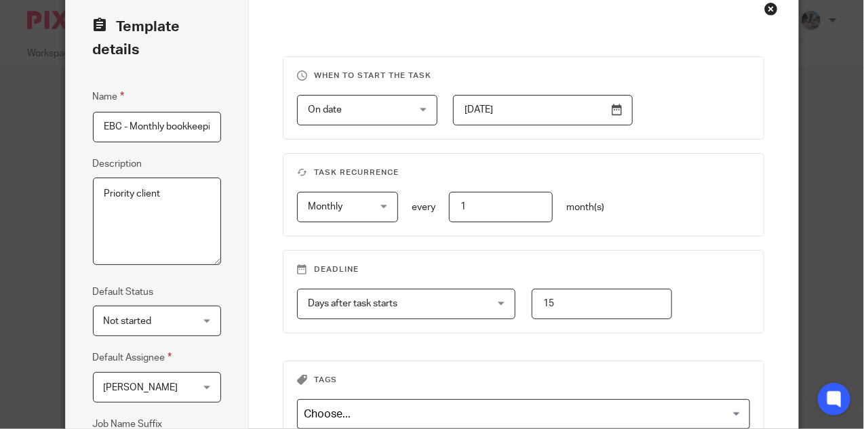
click at [553, 302] on input "15" at bounding box center [602, 304] width 140 height 31
click at [545, 302] on input "15" at bounding box center [602, 304] width 140 height 31
type input "28"
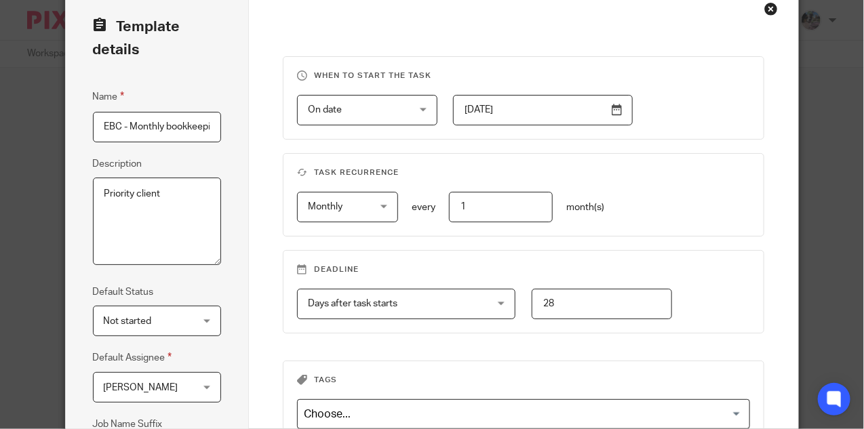
click at [652, 256] on fieldset "Deadline Days after task starts Days after task starts Days after task starts W…" at bounding box center [524, 291] width 482 height 83
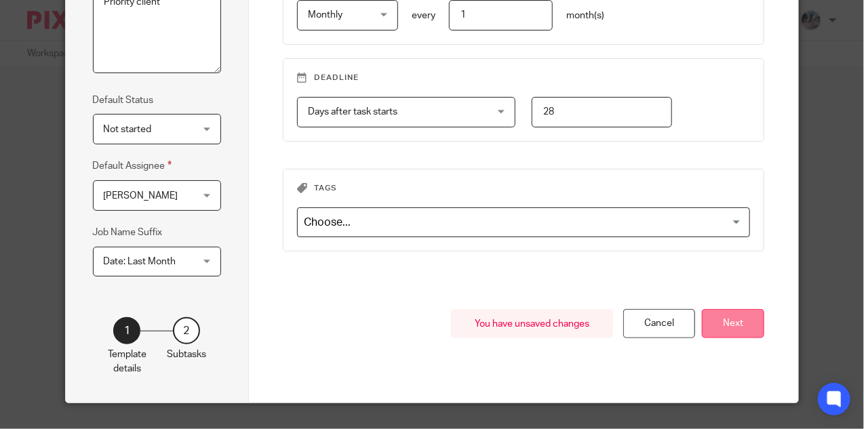
click at [730, 326] on button "Next" at bounding box center [733, 323] width 62 height 29
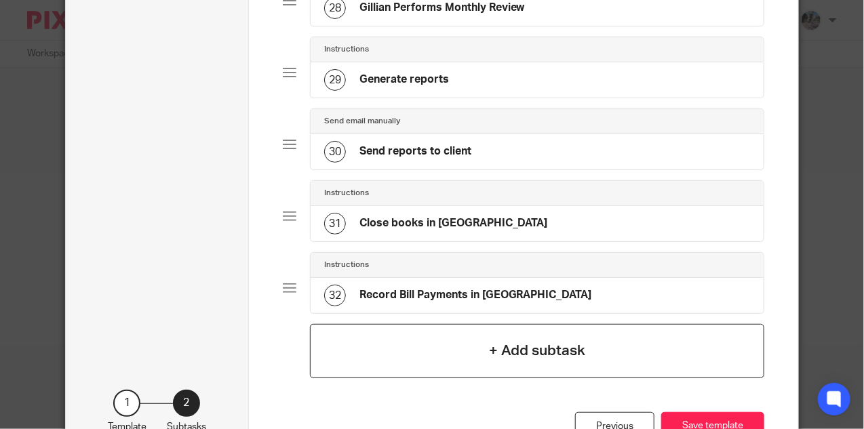
scroll to position [2098, 0]
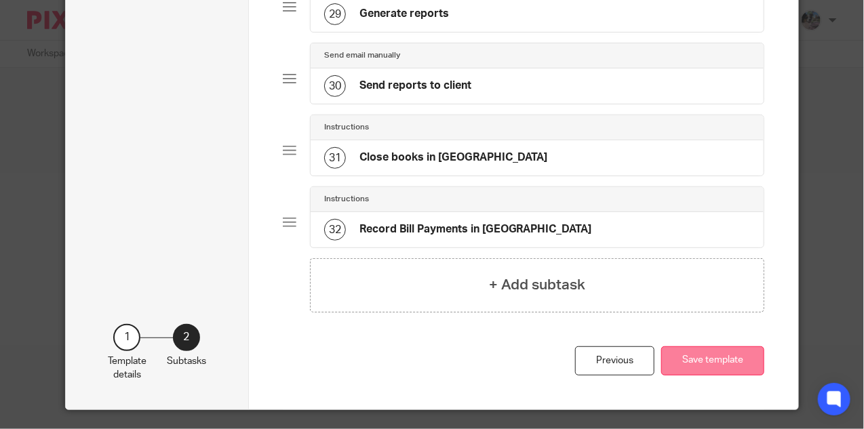
click at [722, 353] on button "Save template" at bounding box center [712, 361] width 103 height 29
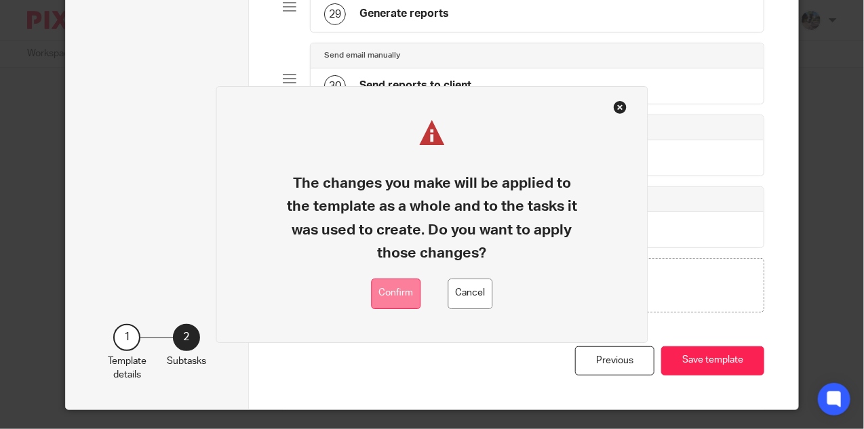
click at [397, 296] on button "Confirm" at bounding box center [397, 294] width 50 height 31
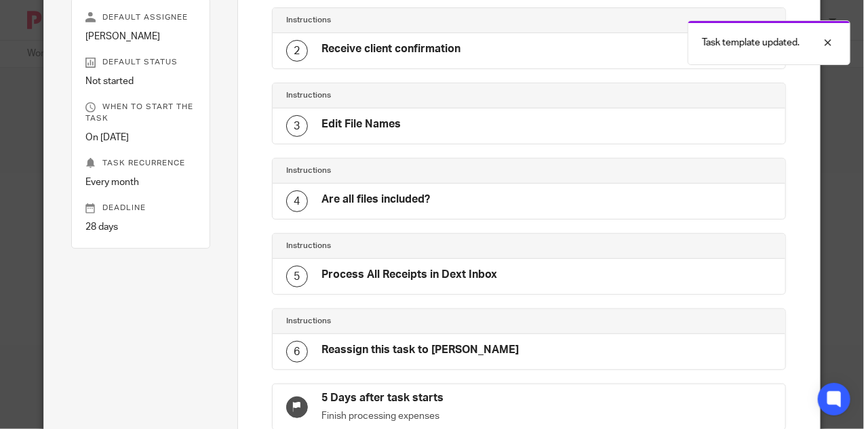
scroll to position [12, 0]
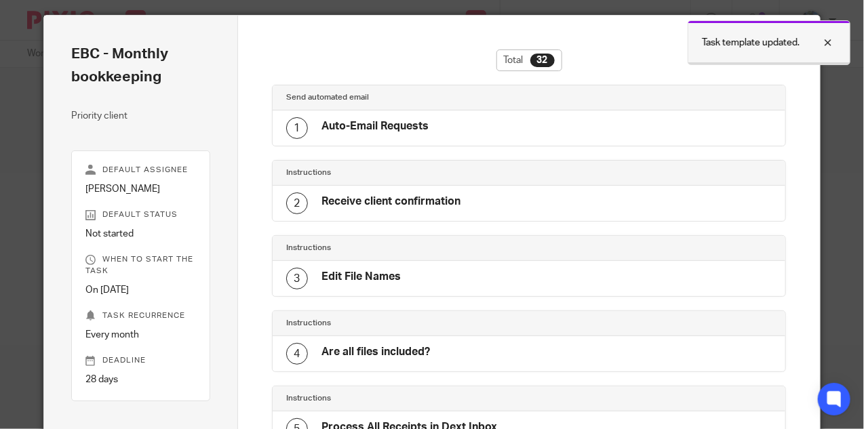
click at [827, 43] on div at bounding box center [818, 43] width 37 height 16
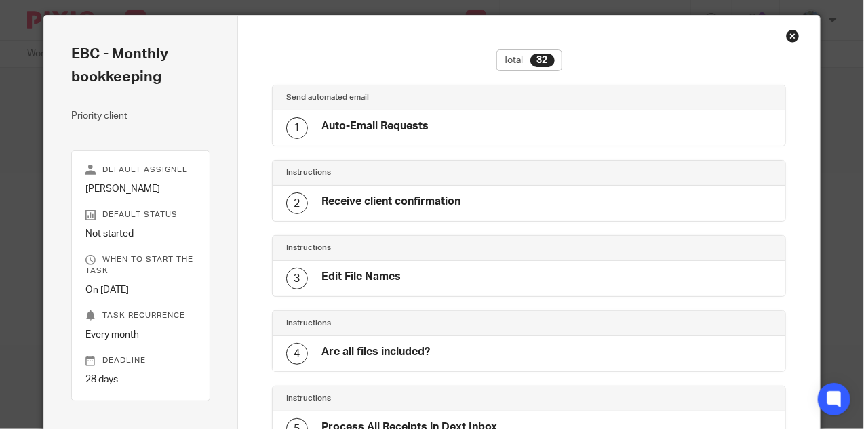
click at [796, 33] on div "Close this dialog window" at bounding box center [793, 36] width 14 height 14
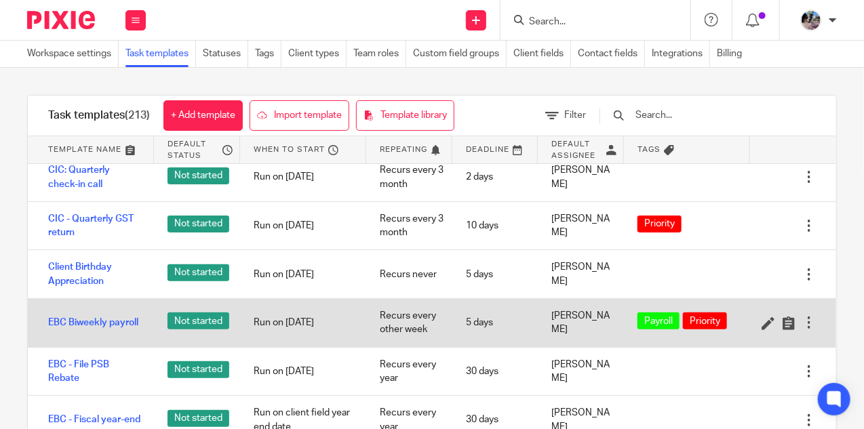
scroll to position [1421, 0]
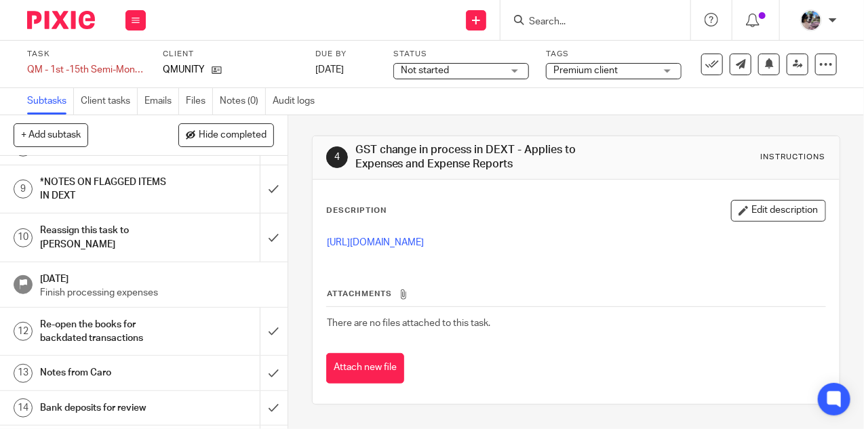
scroll to position [304, 0]
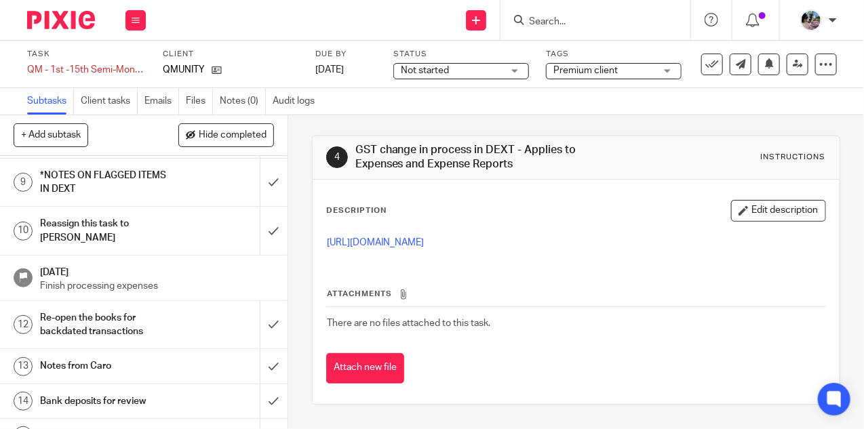
click at [154, 356] on h1 "Notes from Caro" at bounding box center [109, 366] width 138 height 20
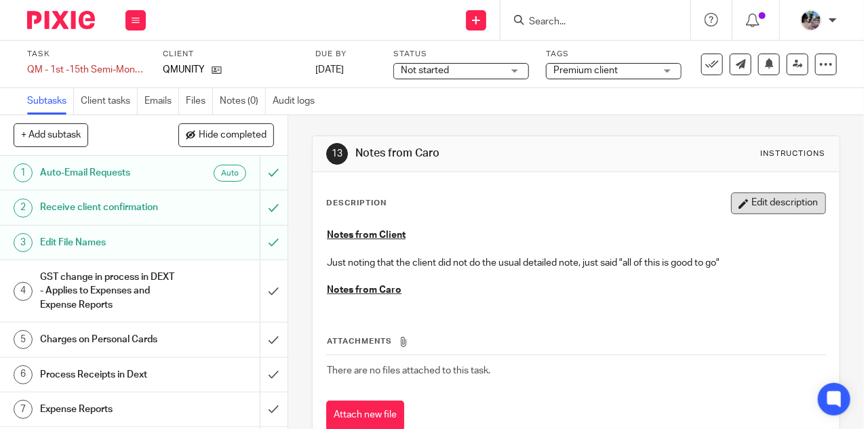
click at [782, 208] on button "Edit description" at bounding box center [778, 204] width 95 height 22
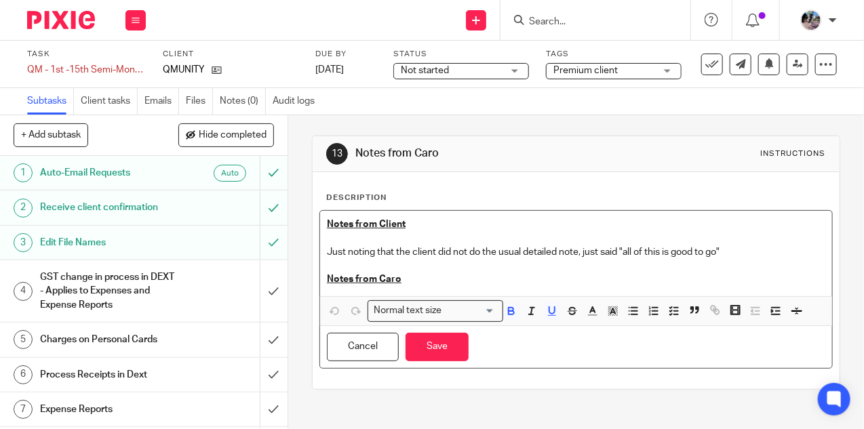
click at [512, 275] on p "Notes from Caro" at bounding box center [576, 280] width 499 height 14
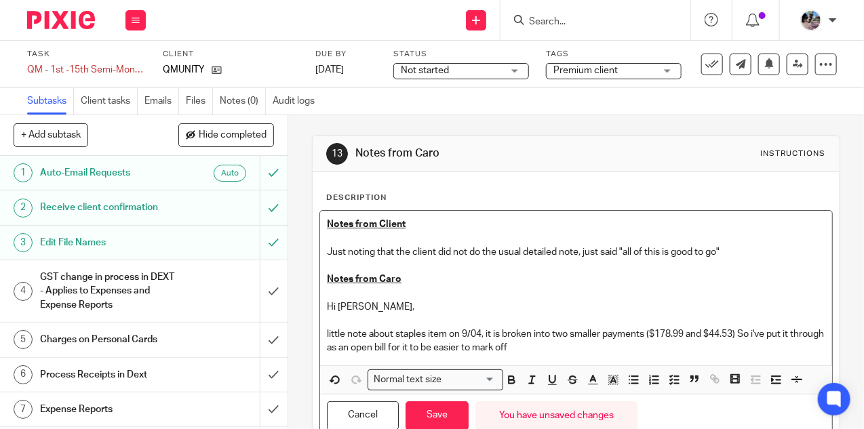
click at [486, 331] on p "little note about staples item on 9/04, it is broken into two smaller payments …" at bounding box center [576, 342] width 499 height 28
click at [440, 408] on button "Save" at bounding box center [437, 416] width 63 height 29
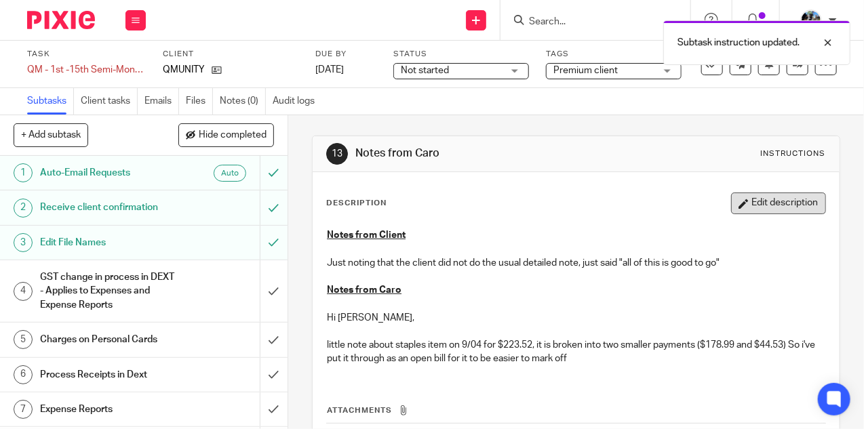
click at [748, 203] on icon "button" at bounding box center [744, 204] width 10 height 10
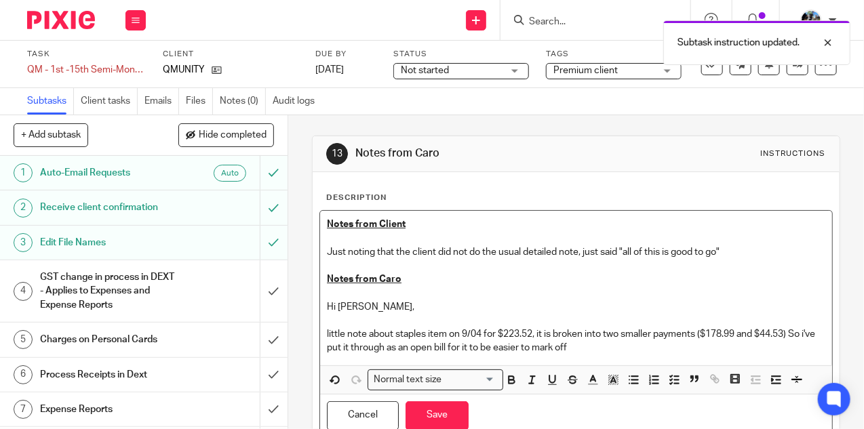
click at [595, 353] on p "little note about staples item on 9/04 for $223.52, it is broken into two small…" at bounding box center [576, 342] width 499 height 28
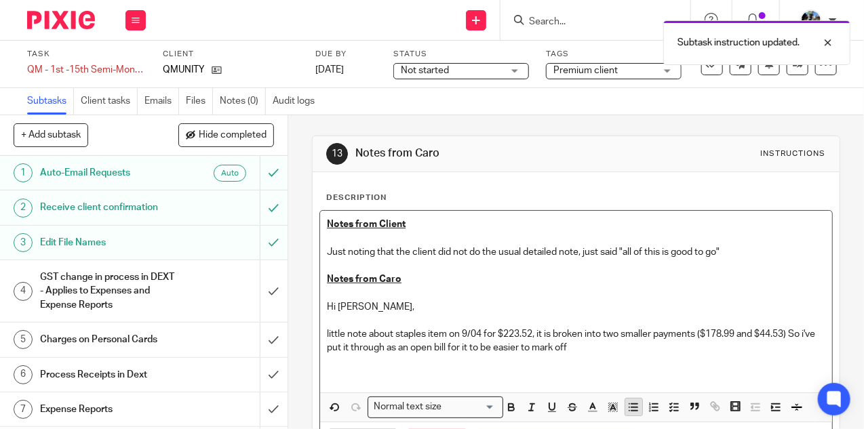
click at [633, 408] on icon "button" at bounding box center [633, 408] width 12 height 12
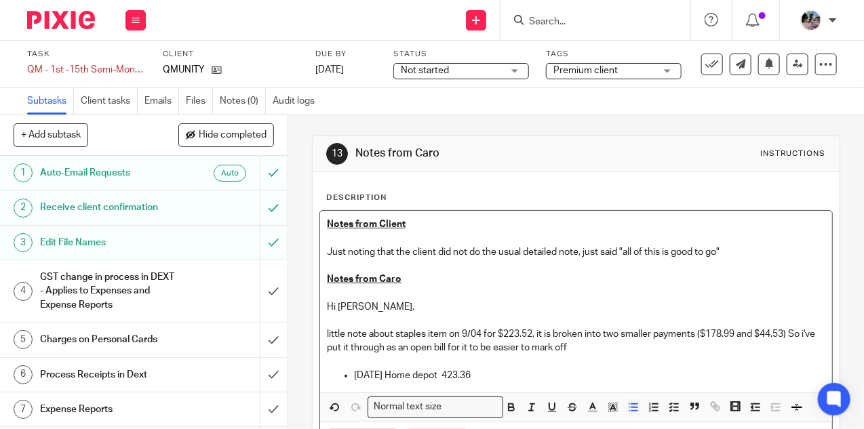
click at [468, 374] on p "[DATE] Home depot 423.36" at bounding box center [589, 376] width 471 height 14
click at [561, 375] on p "[DATE] Home depot $423.36" at bounding box center [589, 376] width 471 height 14
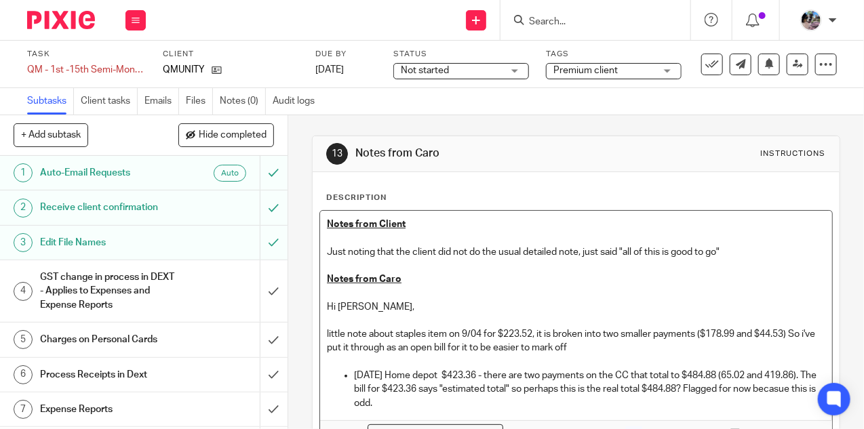
click at [378, 403] on p "[DATE] Home depot $423.36 - there are two payments on the CC that total to $484…" at bounding box center [589, 389] width 471 height 41
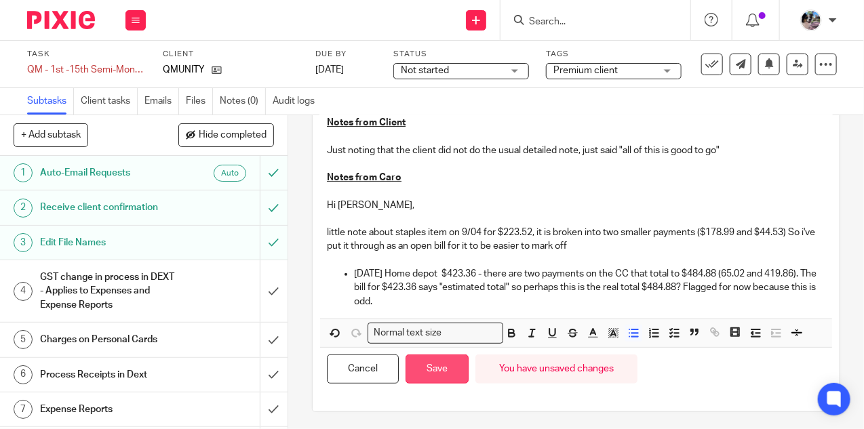
click at [442, 372] on button "Save" at bounding box center [437, 369] width 63 height 29
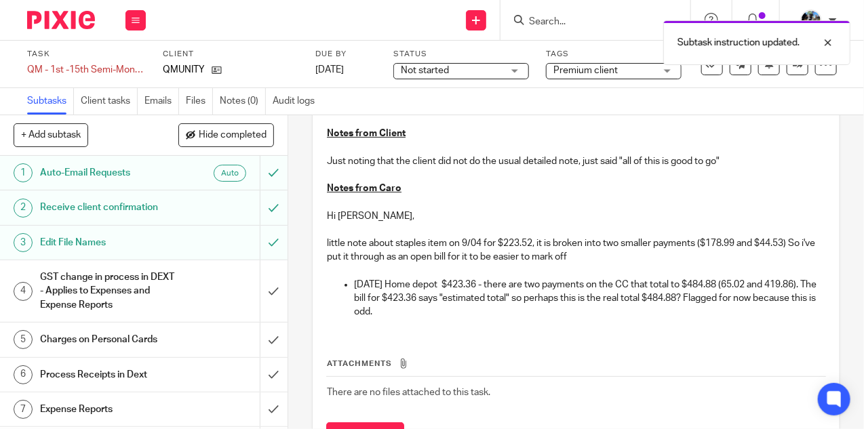
scroll to position [112, 0]
